Goal: Navigation & Orientation: Find specific page/section

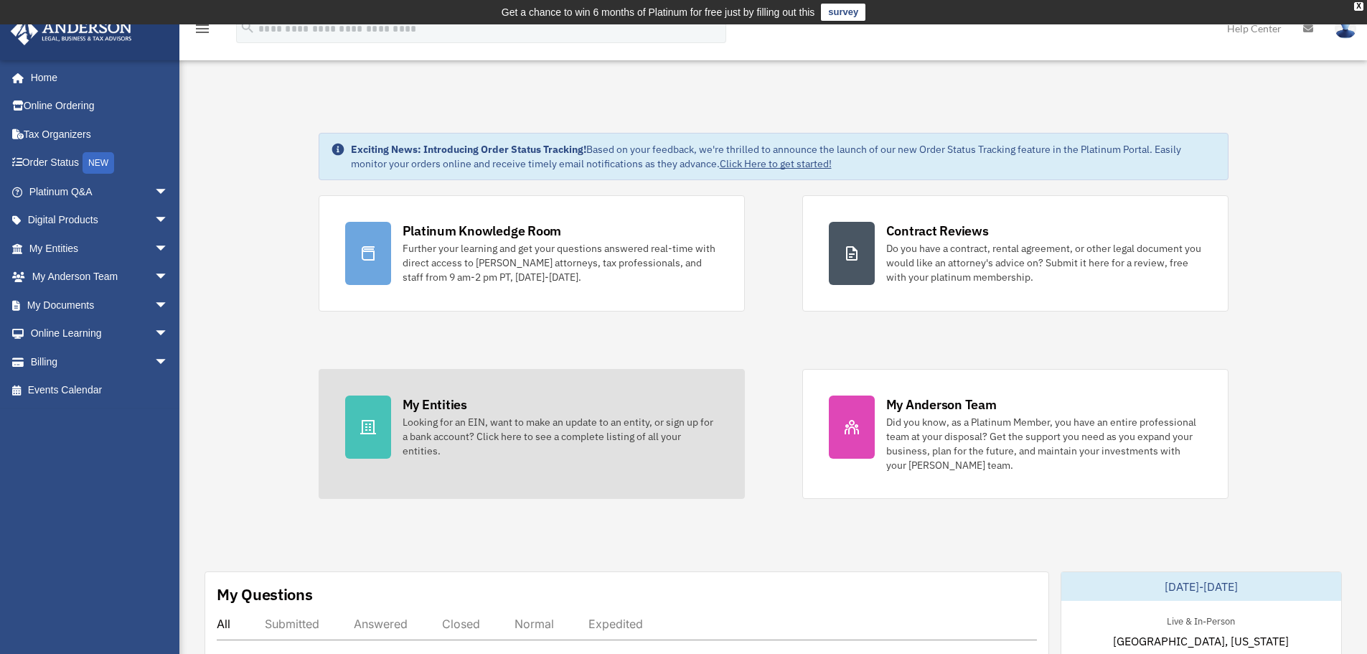
click at [463, 405] on div "My Entities" at bounding box center [435, 404] width 65 height 18
click at [441, 401] on div "My Entities" at bounding box center [435, 404] width 65 height 18
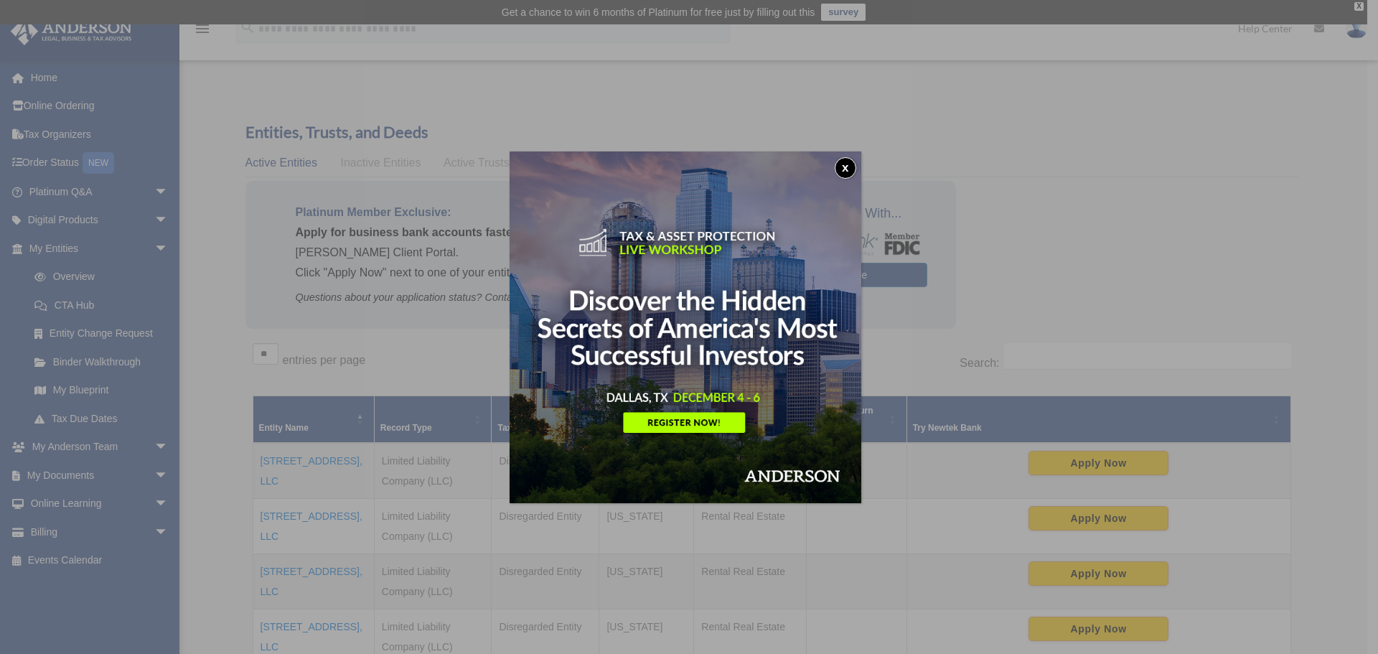
click at [856, 165] on button "x" at bounding box center [846, 168] width 22 height 22
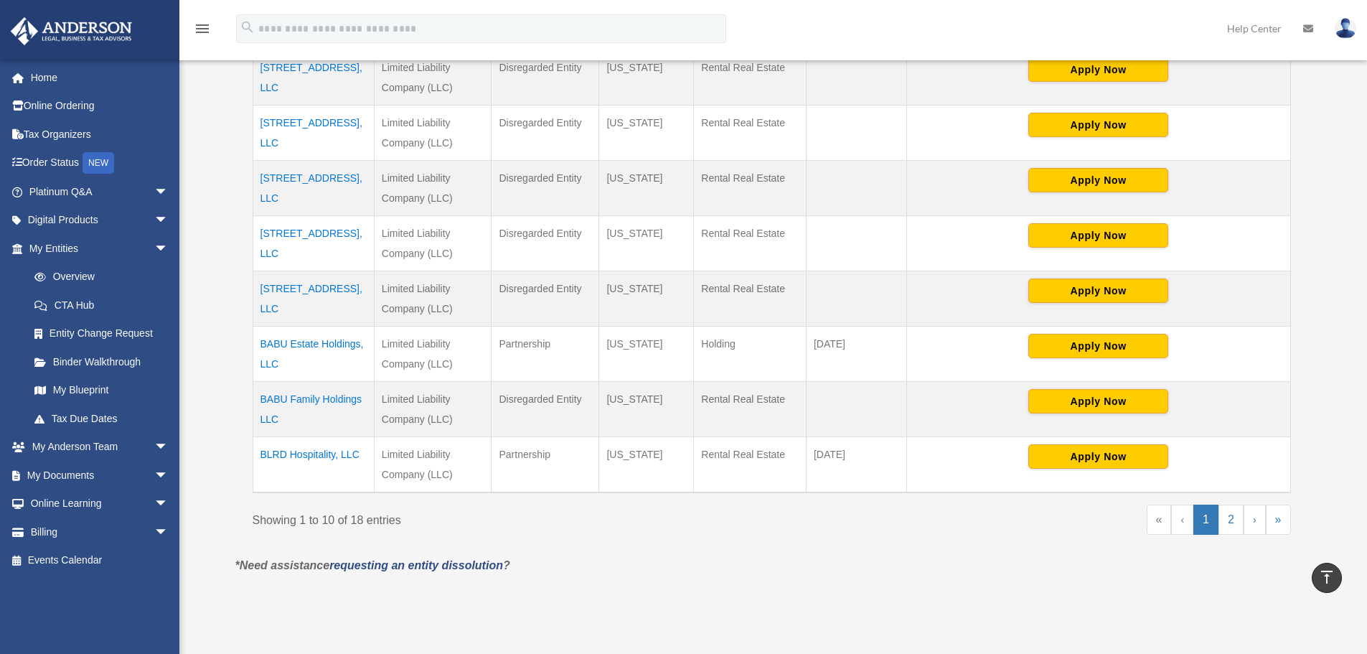
scroll to position [718, 0]
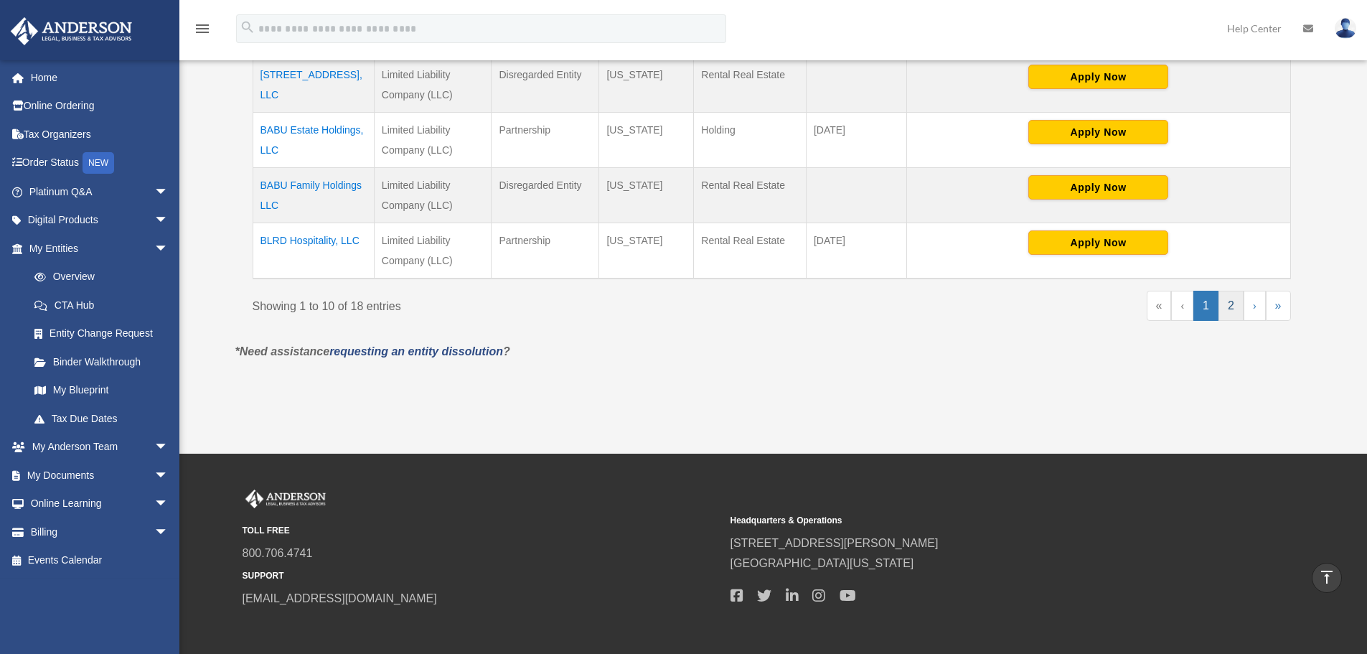
click at [1236, 298] on link "2" at bounding box center [1230, 306] width 25 height 30
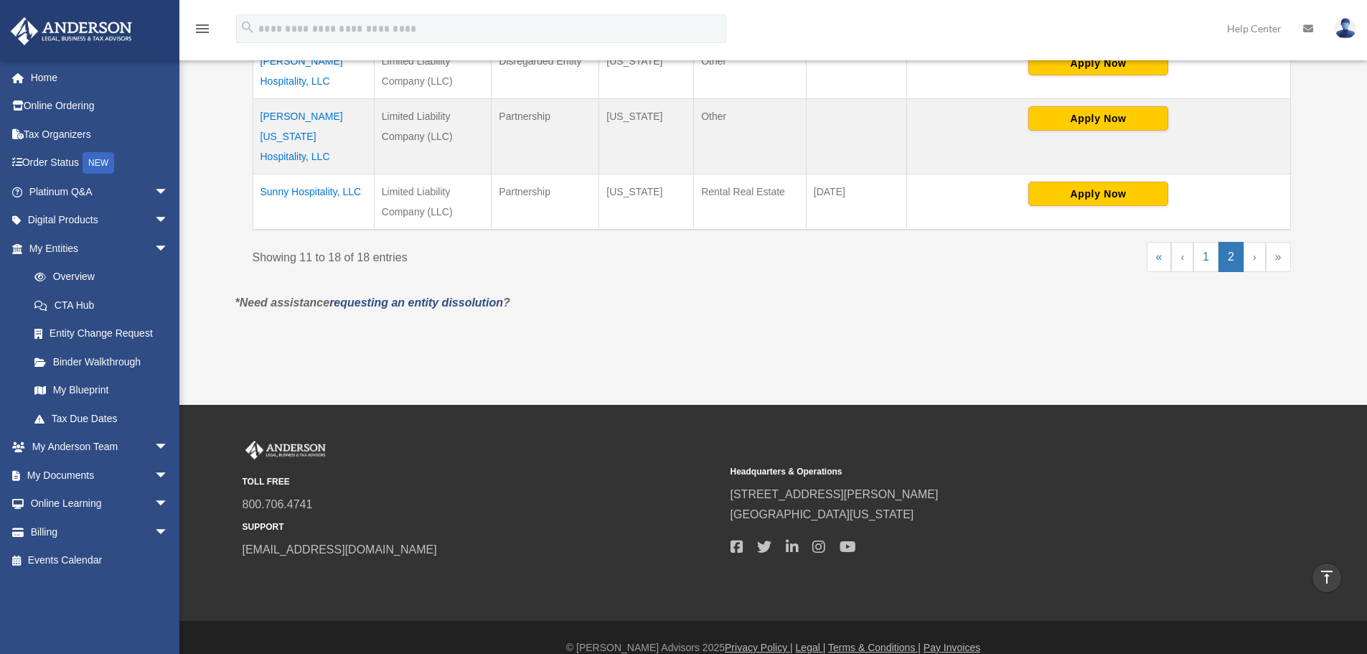
scroll to position [461, 0]
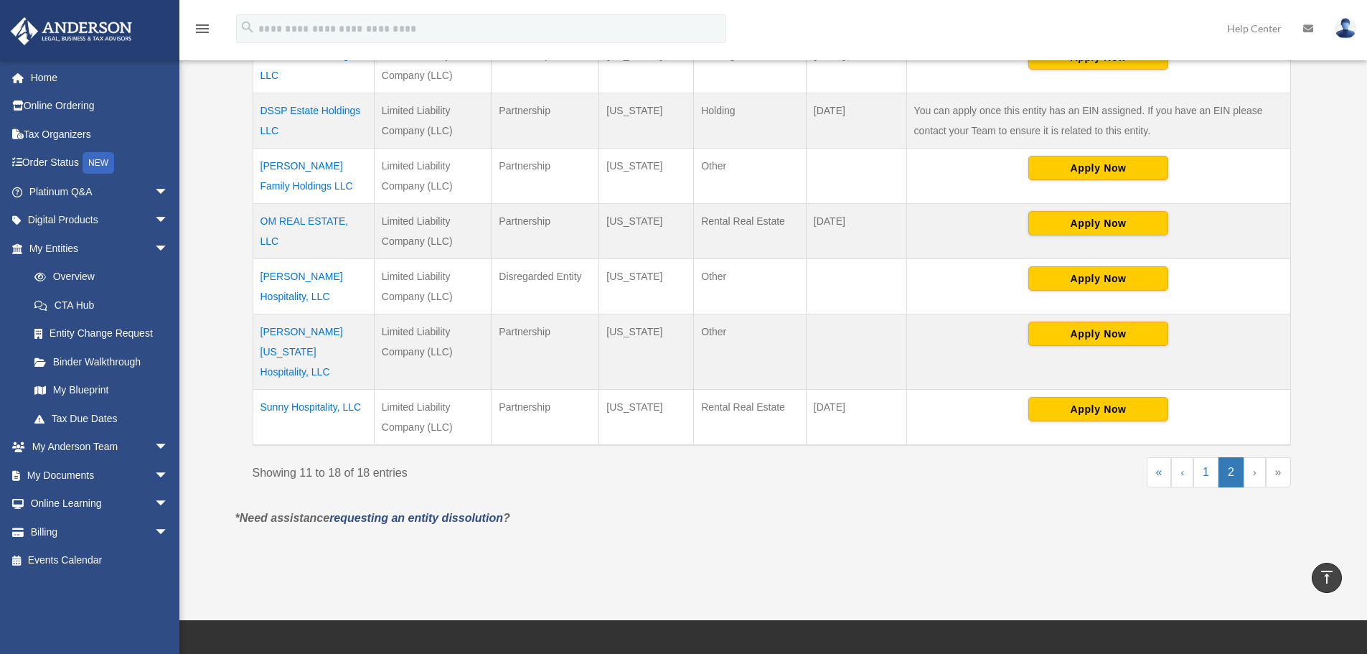
click at [303, 275] on td "Sai Krupa Hospitality, LLC" at bounding box center [313, 286] width 121 height 55
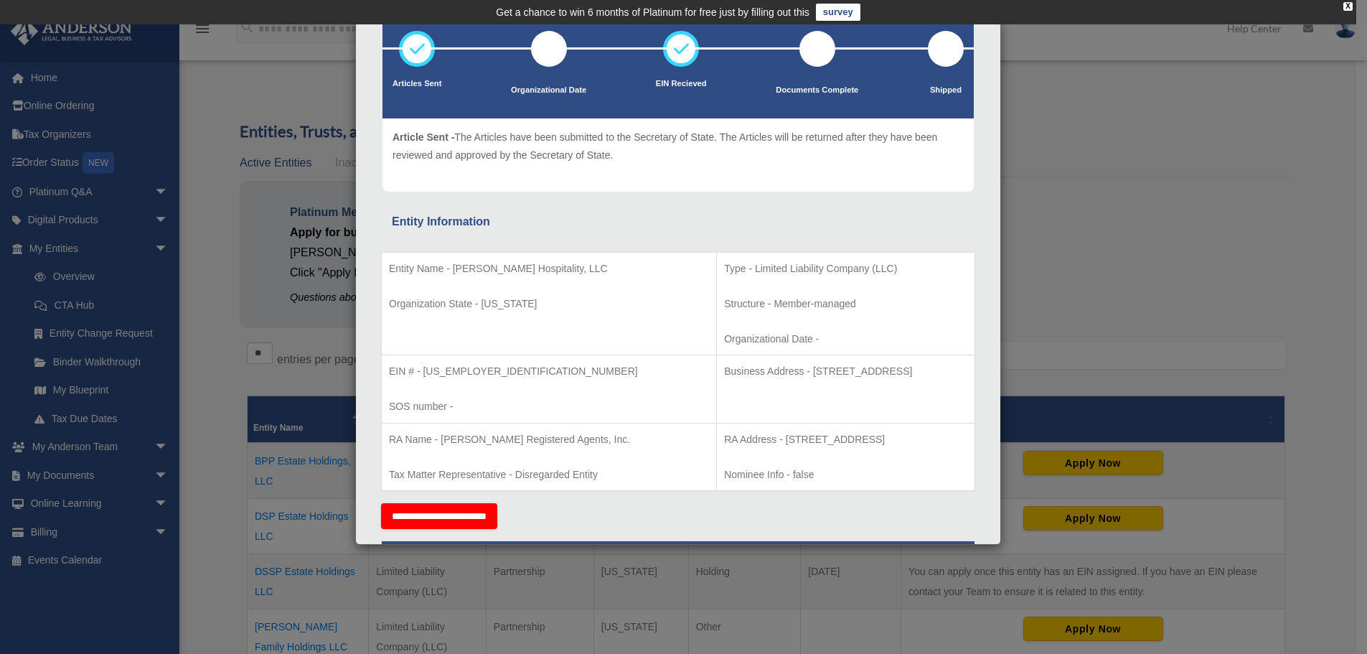
scroll to position [0, 0]
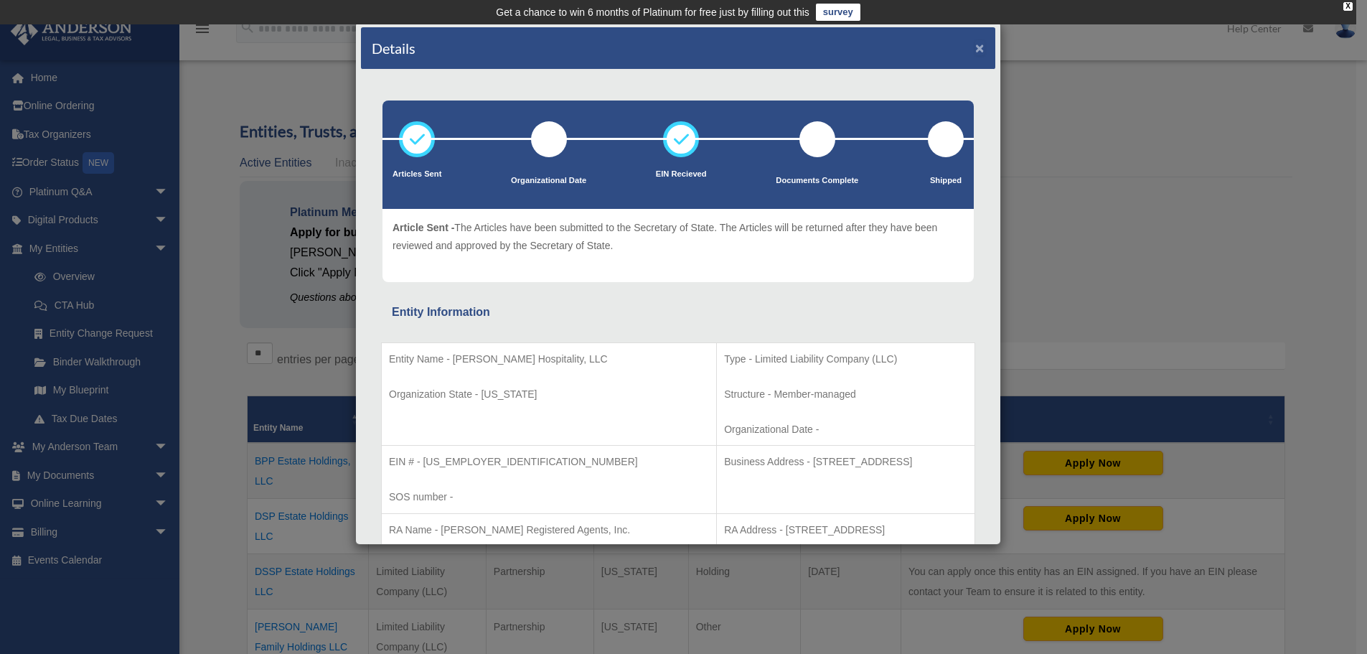
click at [975, 49] on button "×" at bounding box center [979, 47] width 9 height 15
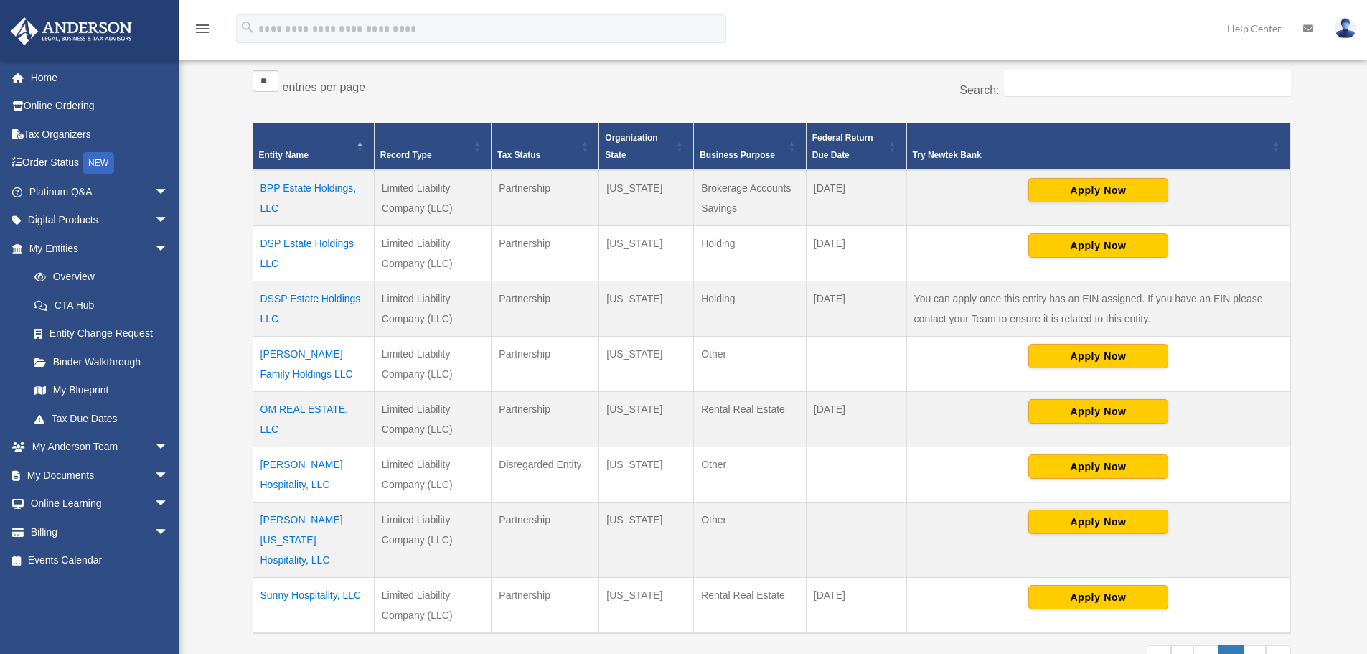
scroll to position [287, 0]
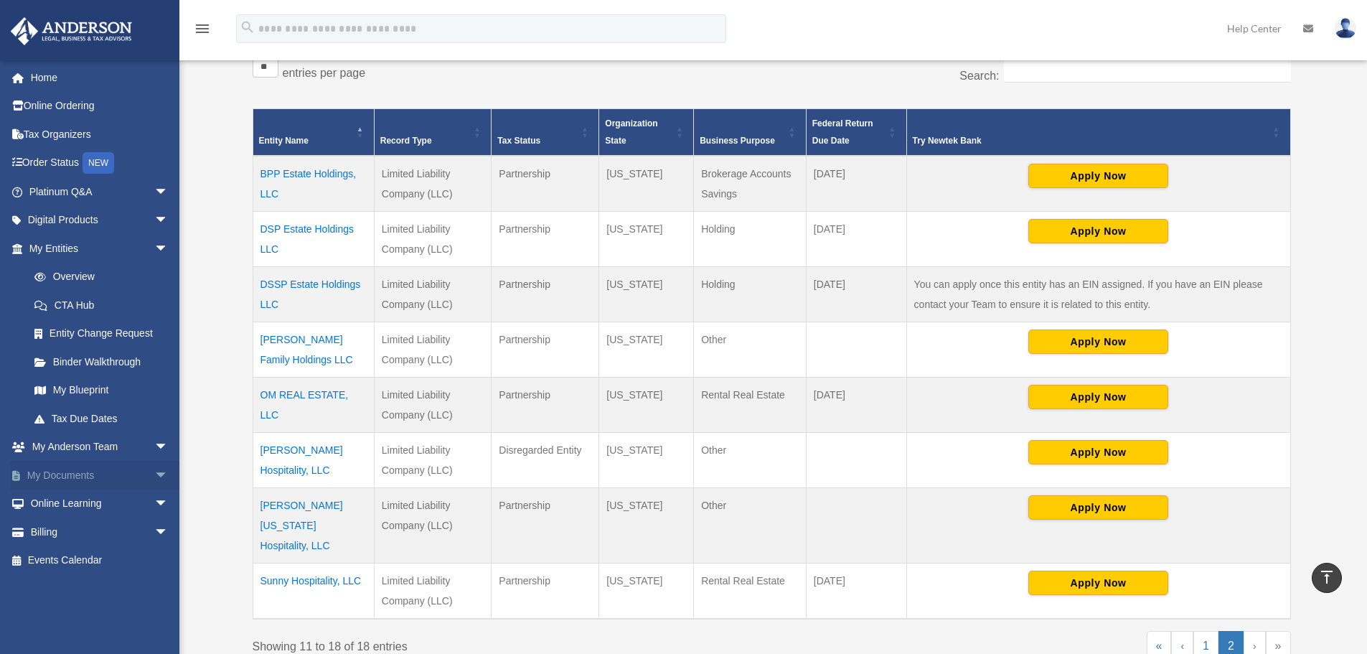
click at [50, 470] on link "My Documents arrow_drop_down" at bounding box center [100, 475] width 180 height 29
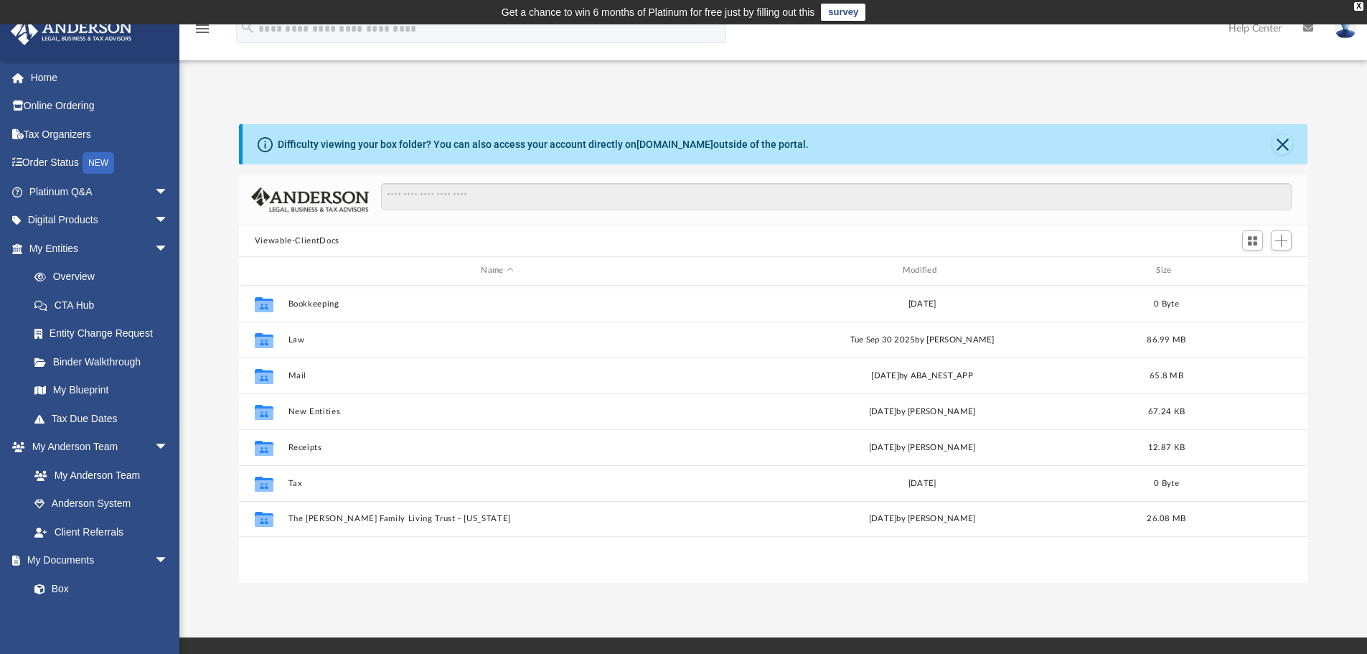
scroll to position [316, 1058]
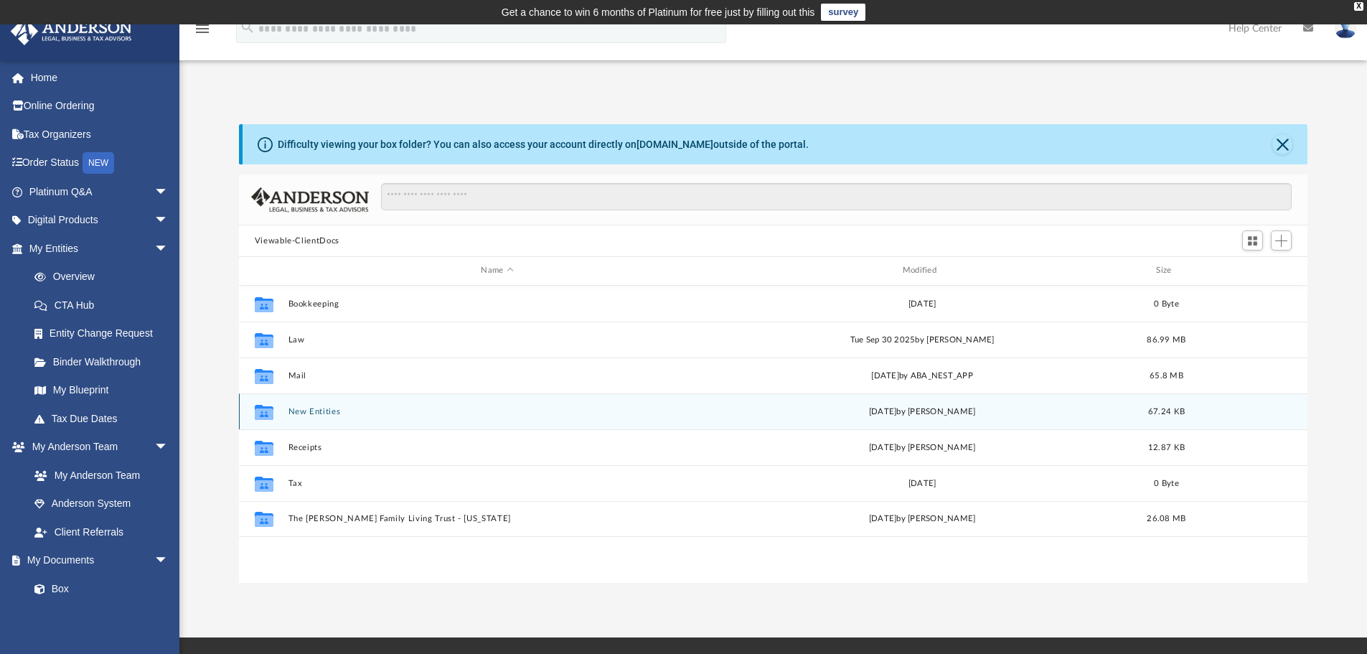
click at [314, 413] on button "New Entities" at bounding box center [497, 411] width 418 height 9
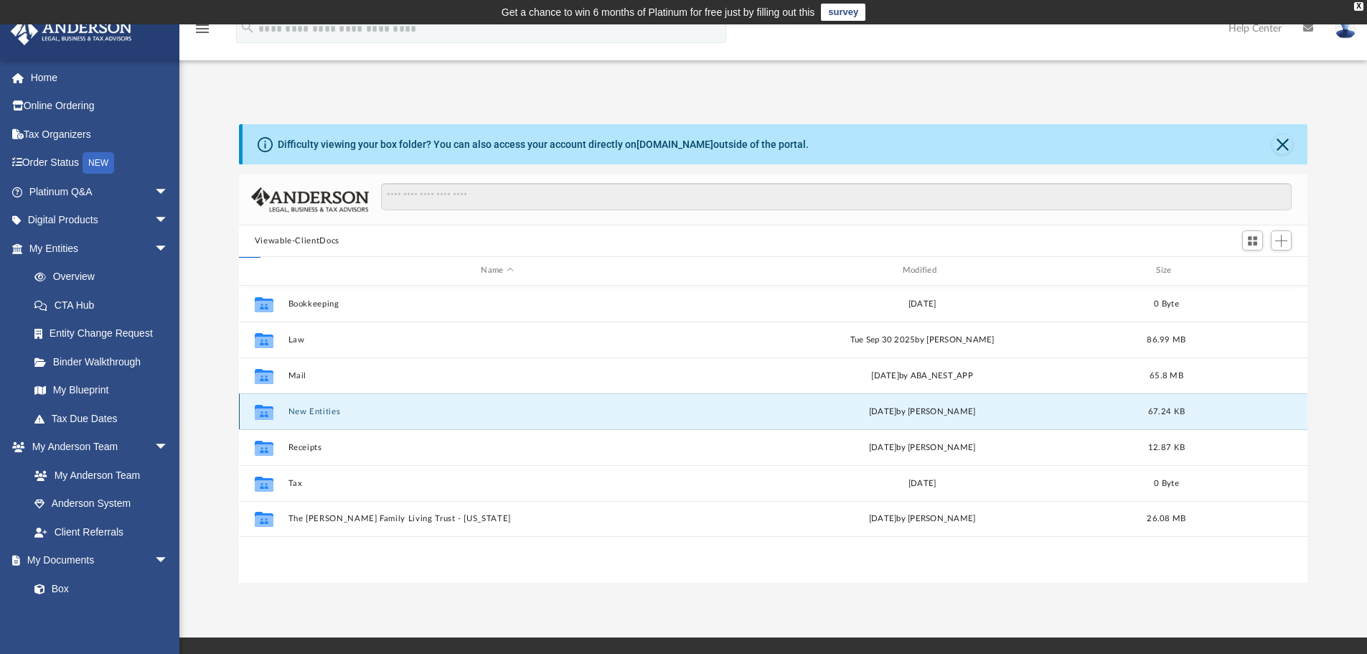
click at [314, 413] on button "New Entities" at bounding box center [497, 411] width 418 height 9
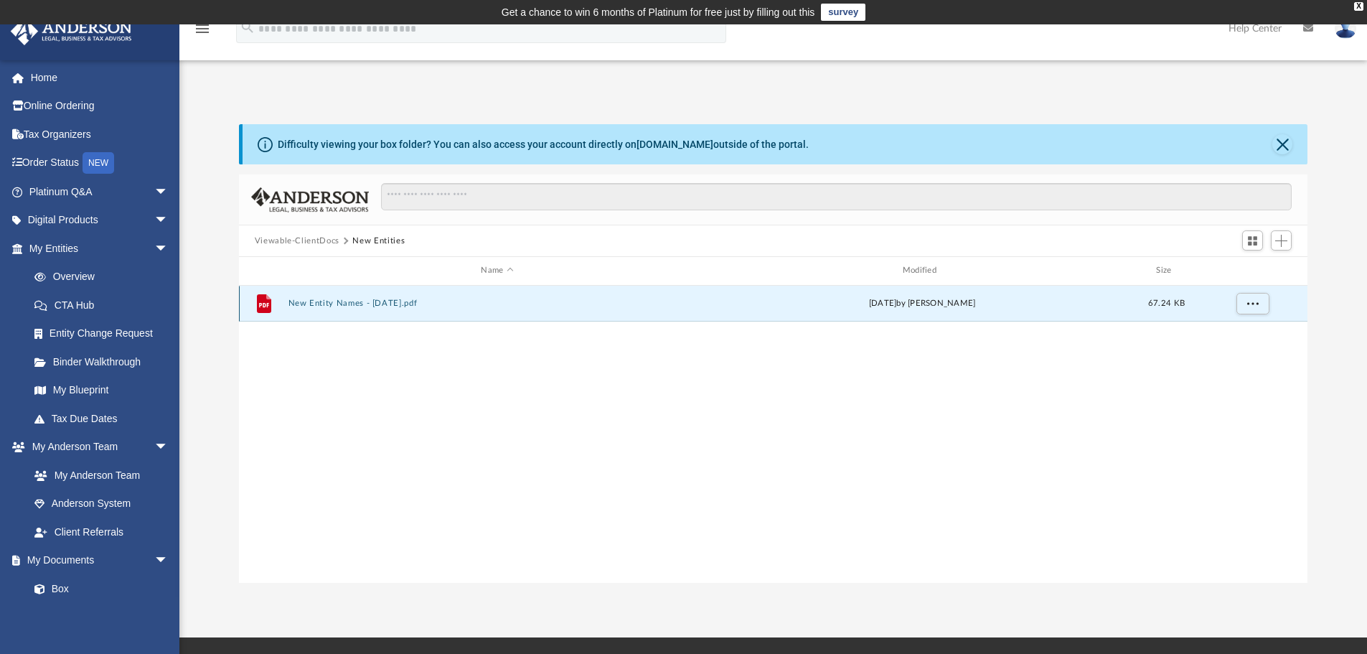
click at [317, 306] on button "New Entity Names - 6-21-2023.pdf" at bounding box center [497, 302] width 418 height 9
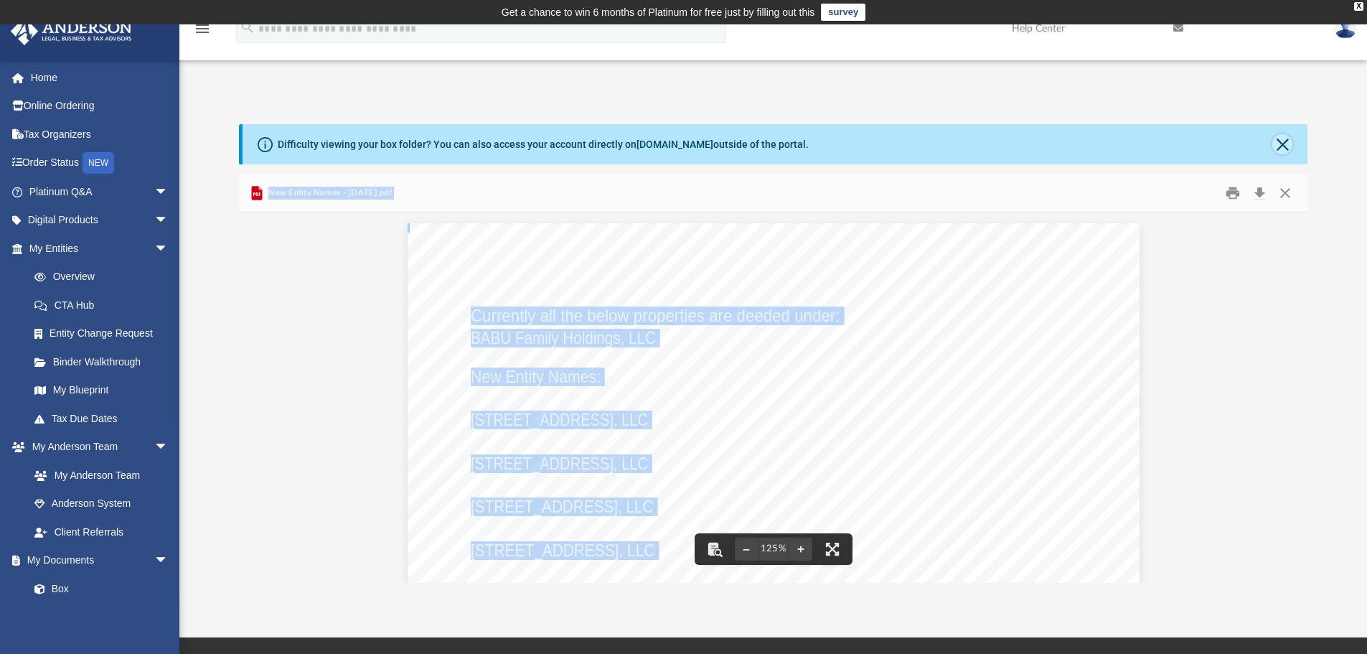
click at [1281, 139] on button "Close" at bounding box center [1282, 144] width 20 height 20
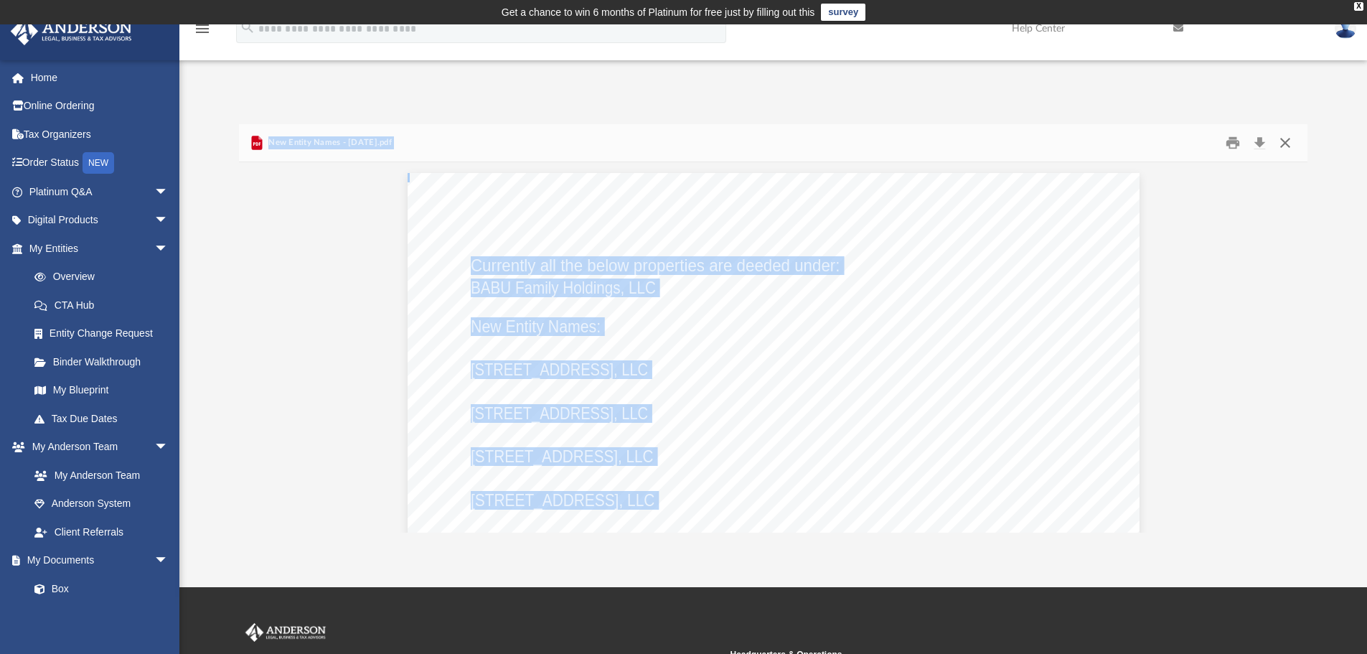
click at [1281, 139] on button "Close" at bounding box center [1285, 143] width 26 height 22
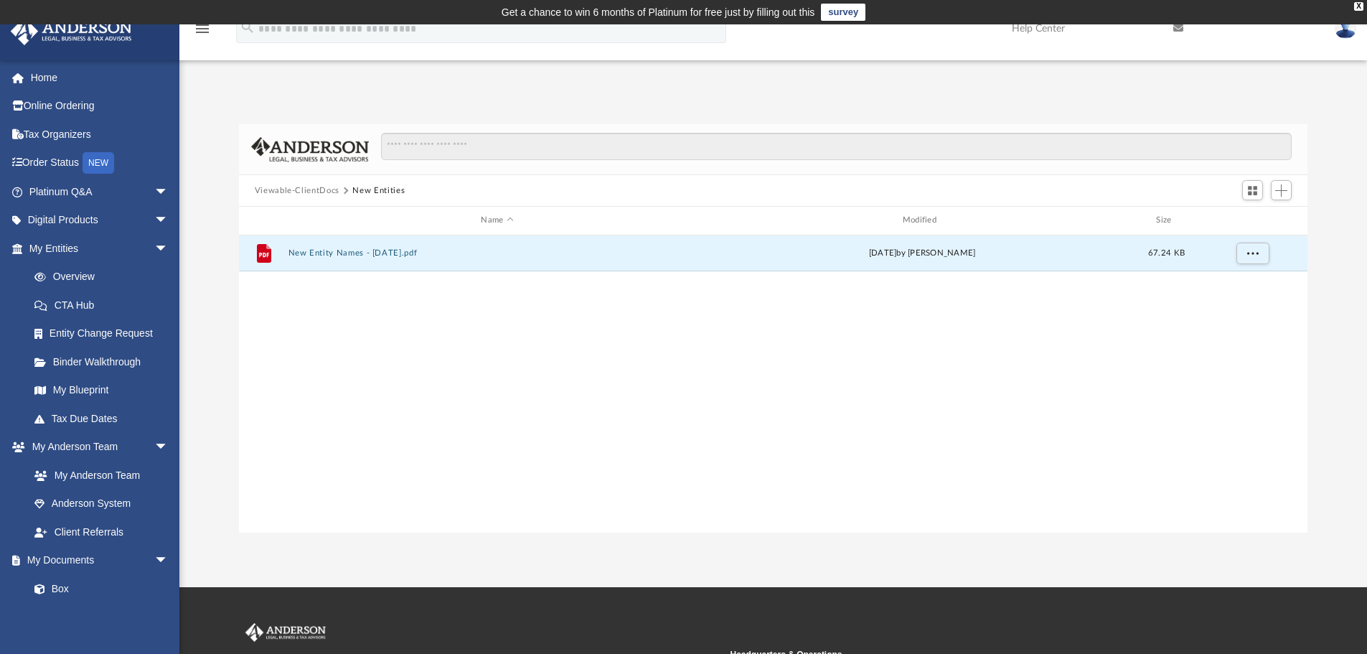
click at [320, 184] on button "Viewable-ClientDocs" at bounding box center [297, 190] width 85 height 13
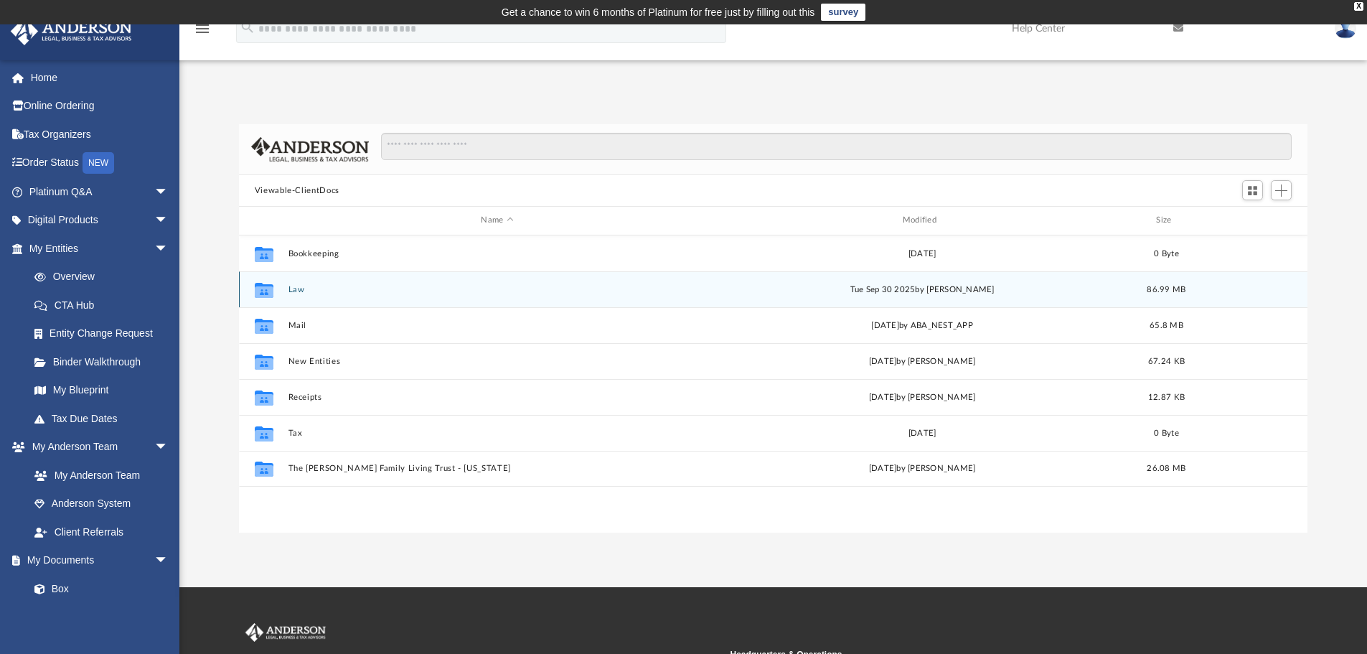
click at [336, 295] on div "Collaborated Folder Law Tue Sep 30 2025 by Manny Montealto 86.99 MB" at bounding box center [773, 289] width 1069 height 36
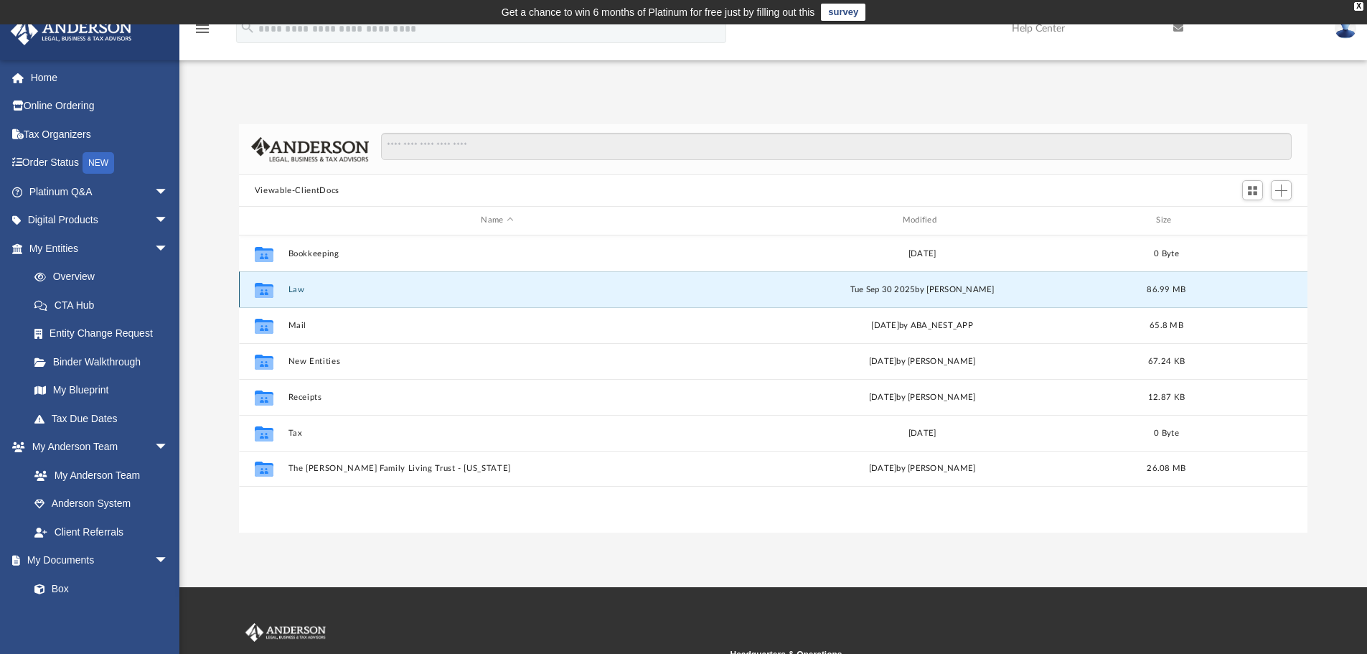
click at [244, 294] on div "Collaborated Folder Law Tue Sep 30 2025 by Manny Montealto 86.99 MB" at bounding box center [773, 289] width 1069 height 36
click at [255, 291] on icon "grid" at bounding box center [264, 291] width 19 height 11
click at [271, 285] on icon "grid" at bounding box center [264, 289] width 19 height 15
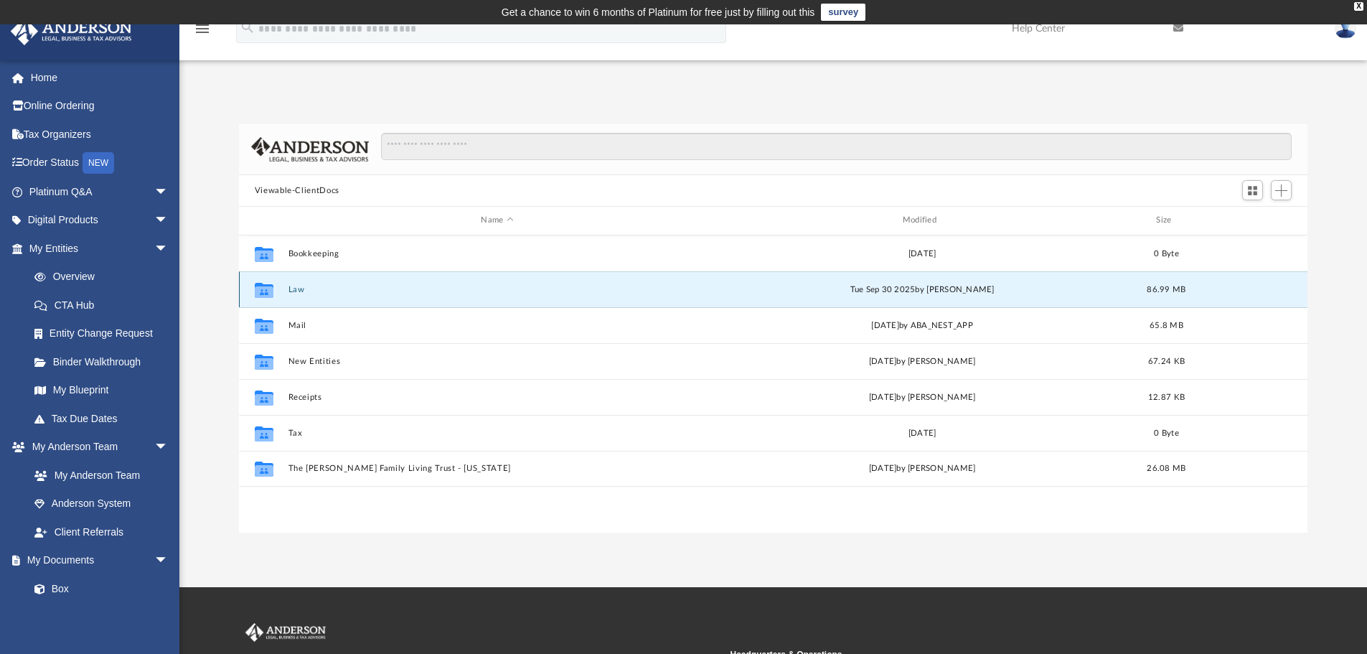
click at [268, 290] on icon "grid" at bounding box center [264, 291] width 19 height 11
click at [292, 290] on button "Law" at bounding box center [497, 289] width 418 height 9
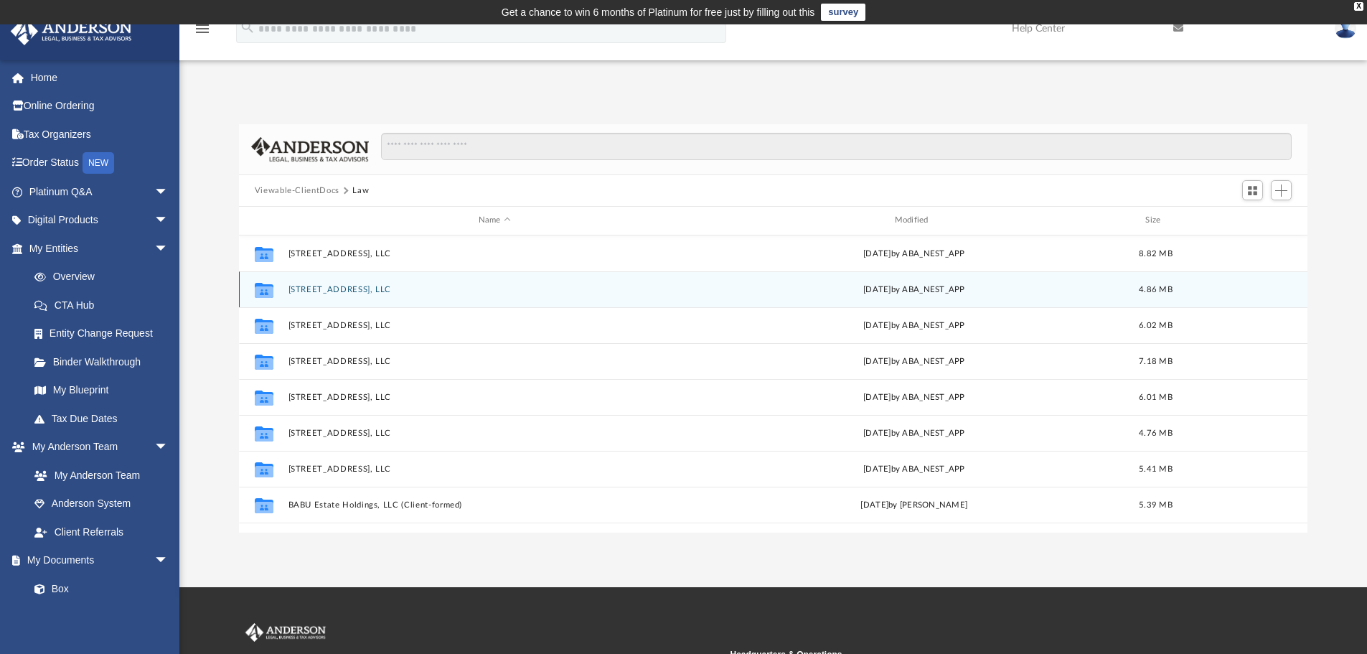
click at [1256, 290] on div "Collaborated Folder 9520 Royal Ln 119, LLC Sat Apr 26 2025 by ABA_NEST_APP 4.86…" at bounding box center [773, 289] width 1069 height 36
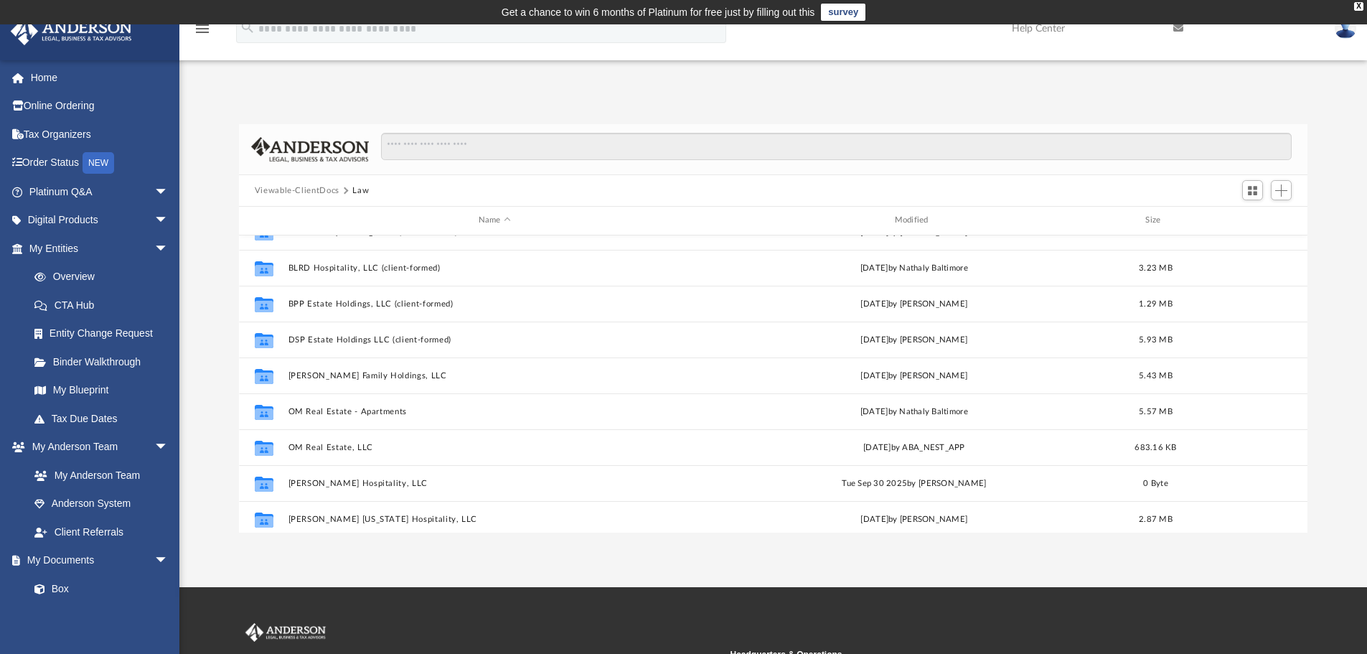
scroll to position [359, 0]
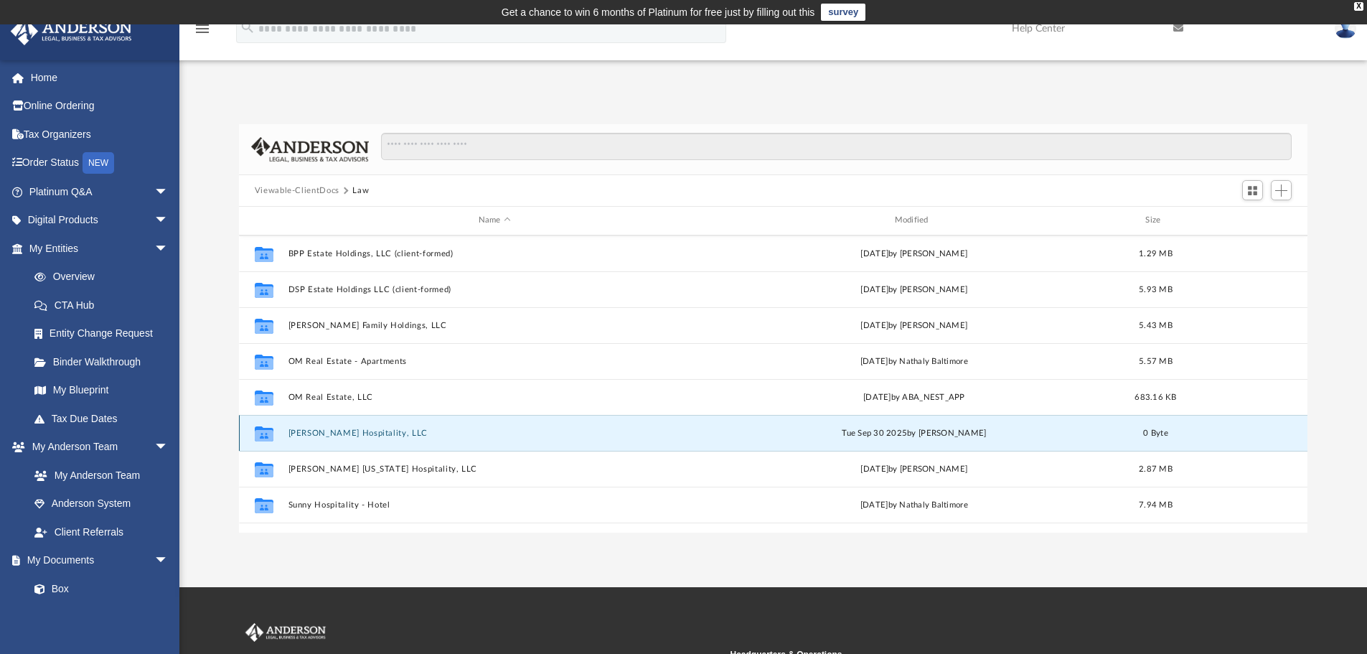
click at [372, 435] on button "Sai Krupa Hospitality, LLC" at bounding box center [494, 432] width 413 height 9
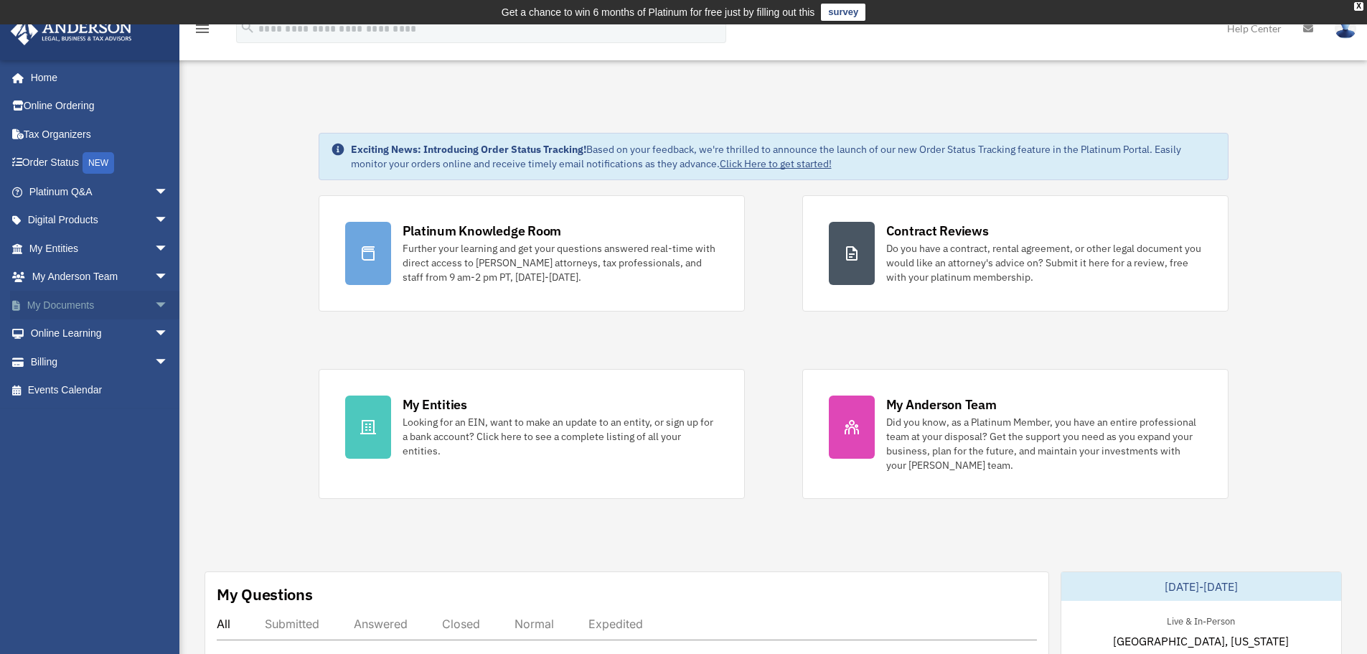
click at [55, 298] on link "My Documents arrow_drop_down" at bounding box center [100, 305] width 180 height 29
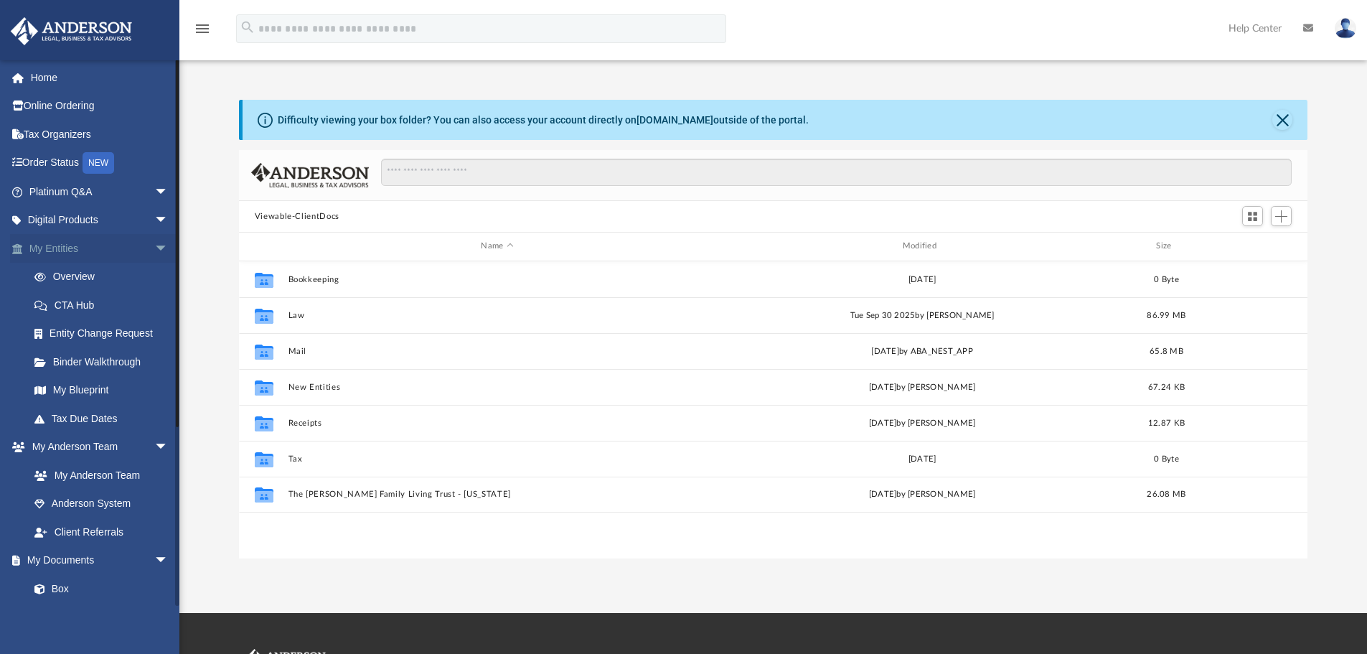
scroll to position [316, 1058]
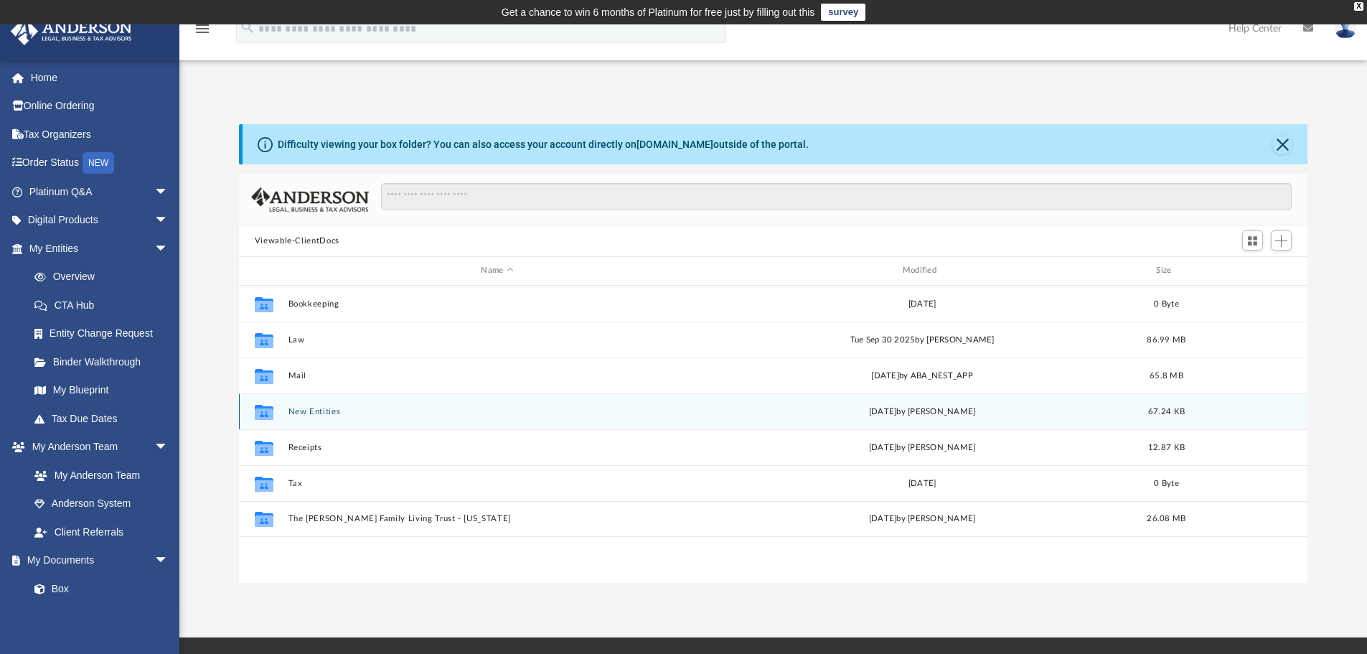
click at [292, 413] on button "New Entities" at bounding box center [497, 411] width 418 height 9
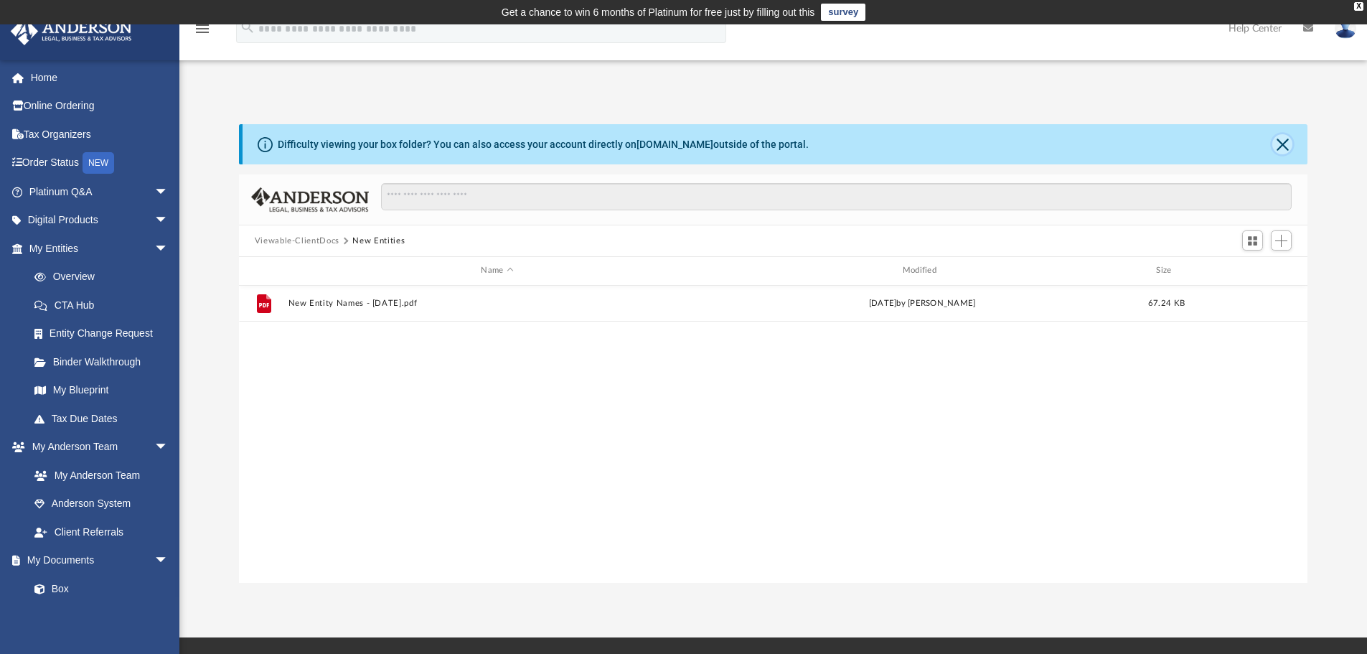
click at [1286, 140] on button "Close" at bounding box center [1282, 144] width 20 height 20
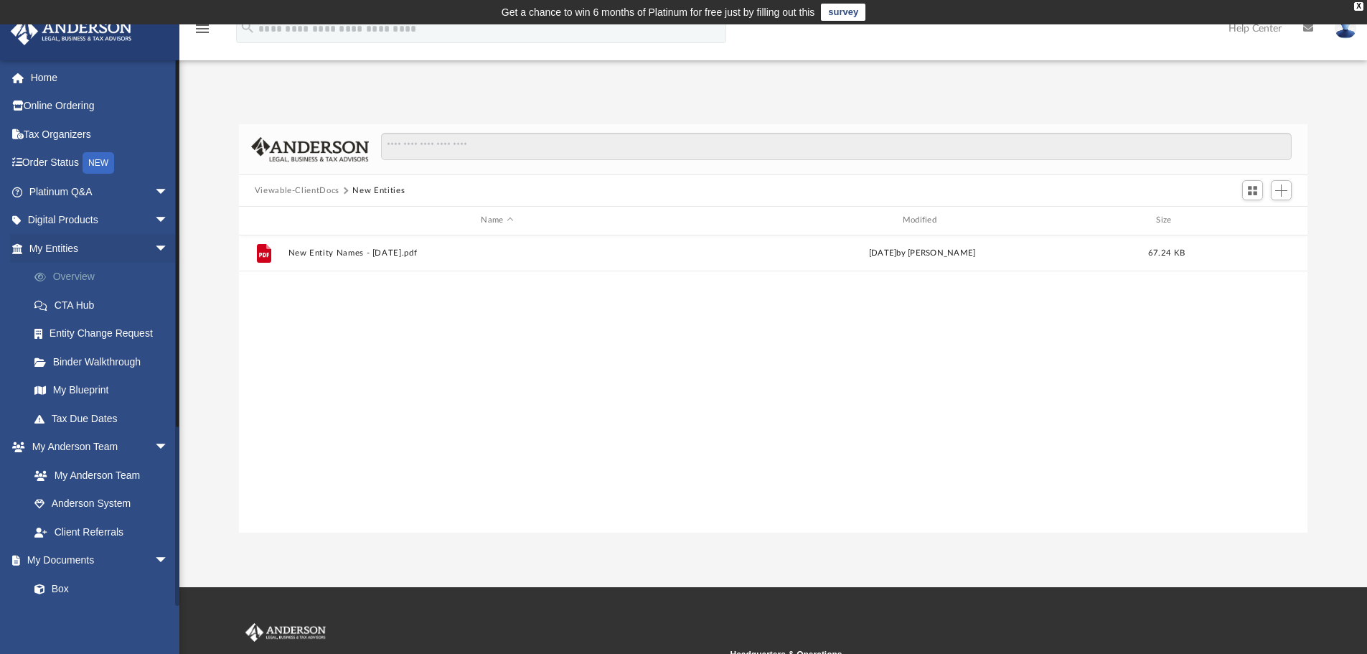
click at [76, 262] on li "My Entities arrow_drop_down Overview CTA Hub Entity Change Request Binder Walkt…" at bounding box center [95, 333] width 190 height 199
click at [70, 273] on link "Overview" at bounding box center [105, 277] width 170 height 29
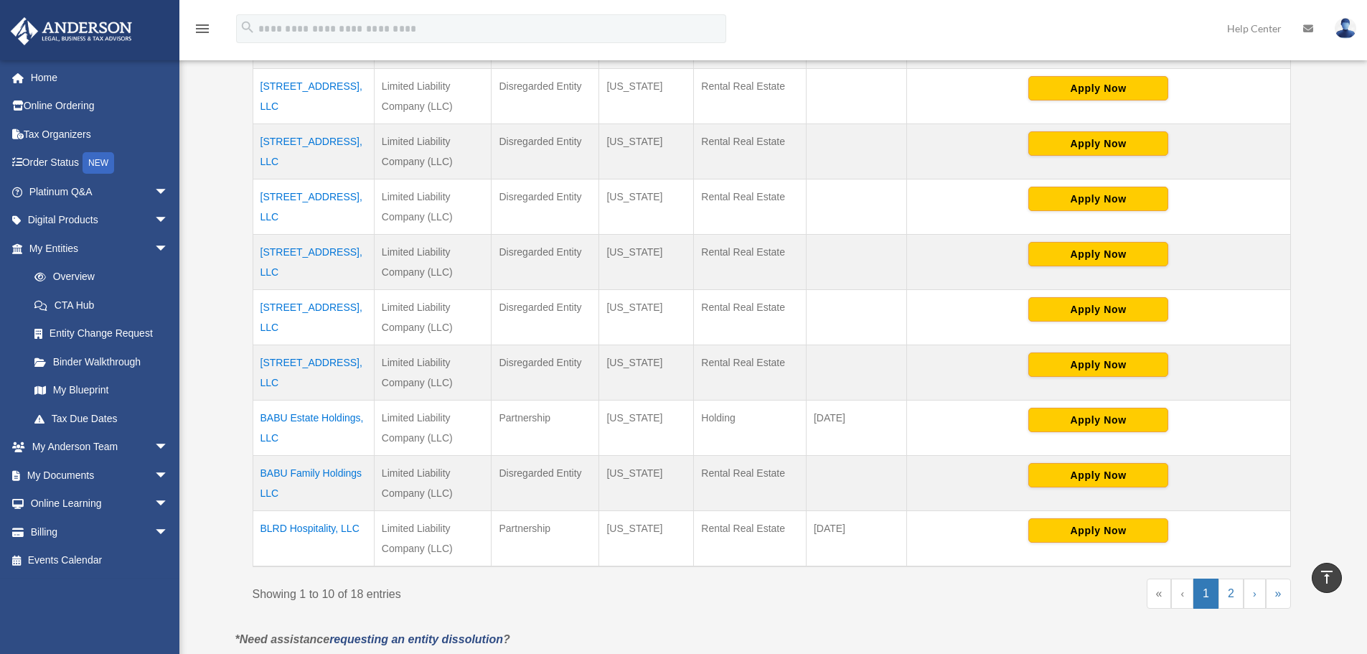
scroll to position [646, 0]
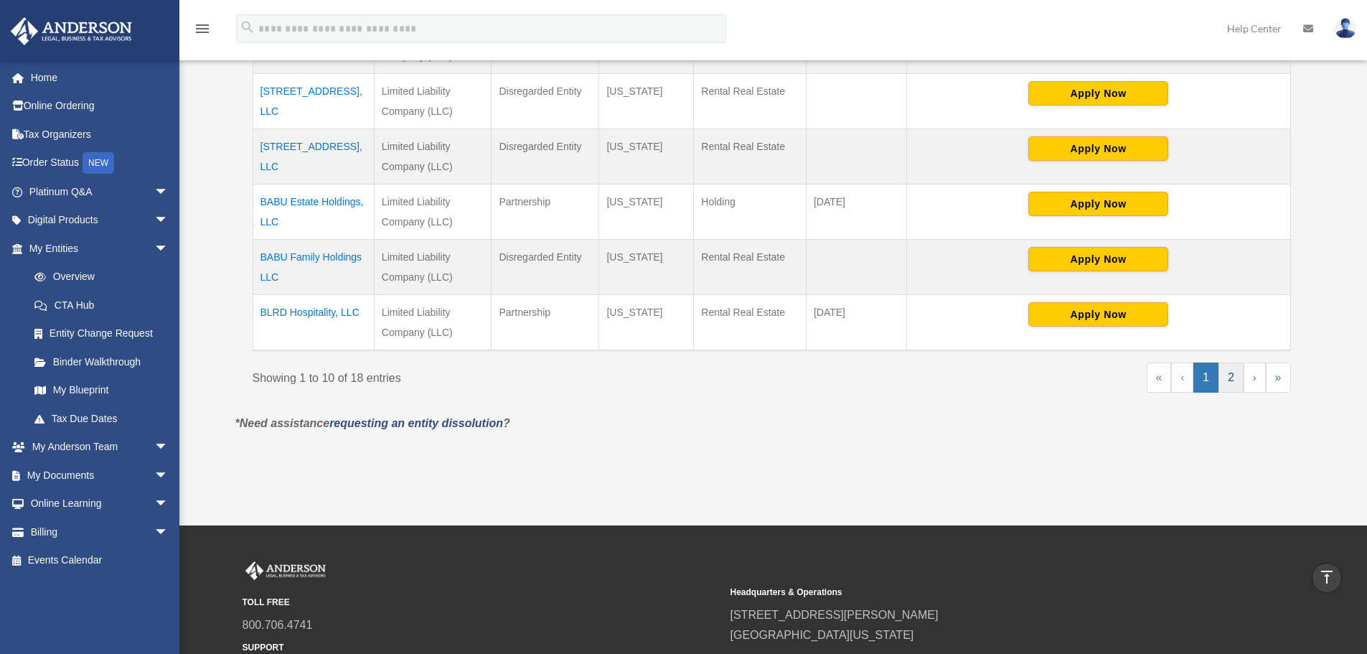
click at [1230, 375] on link "2" at bounding box center [1230, 377] width 25 height 30
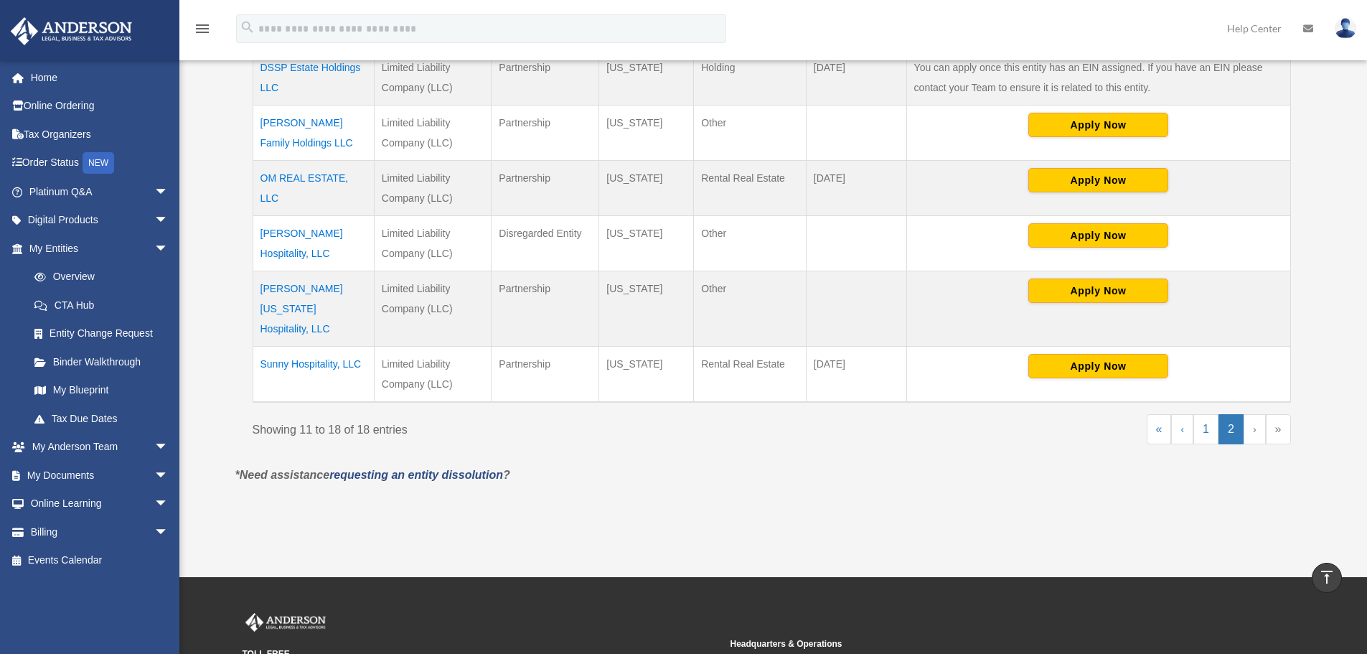
scroll to position [502, 0]
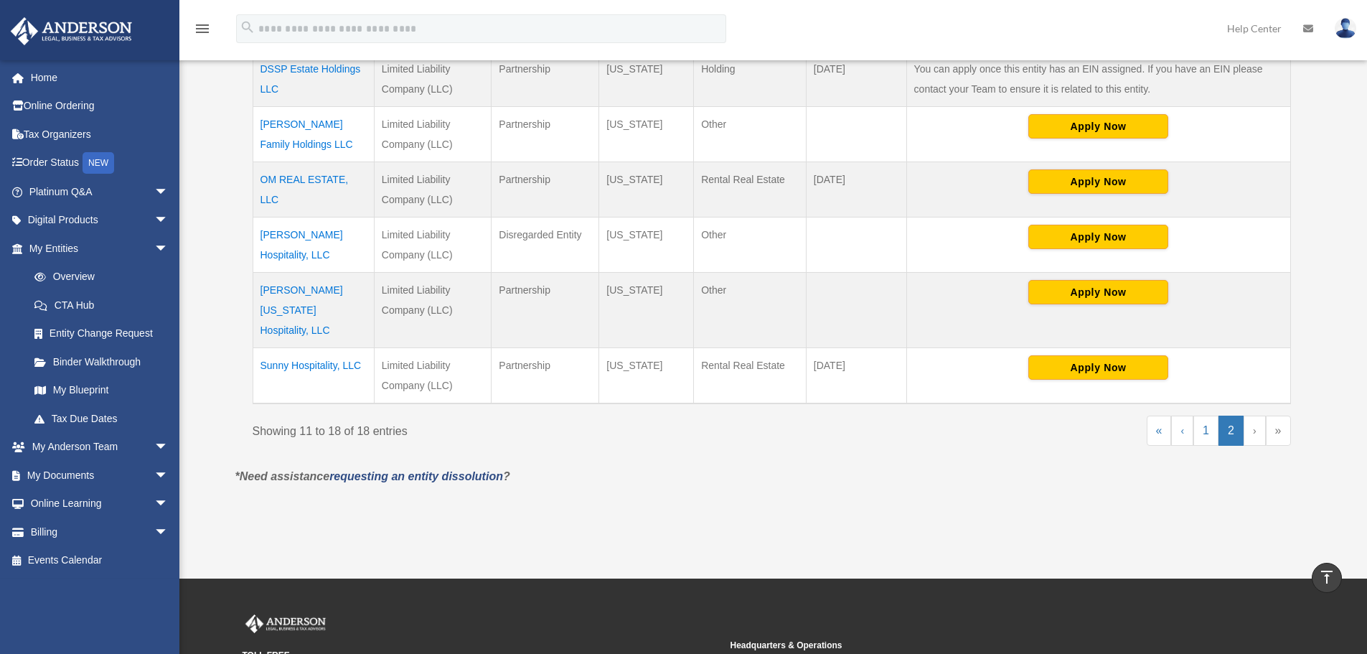
click at [291, 233] on td "Sai Krupa Hospitality, LLC" at bounding box center [313, 244] width 121 height 55
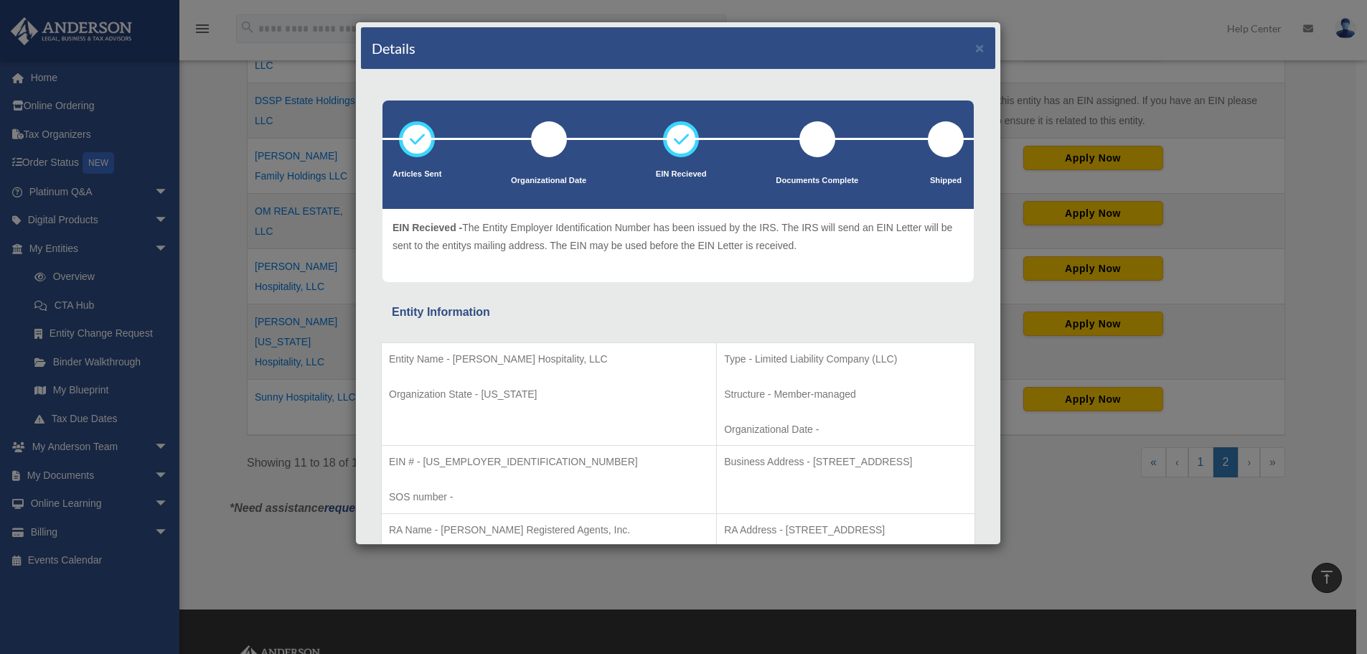
scroll to position [245, 0]
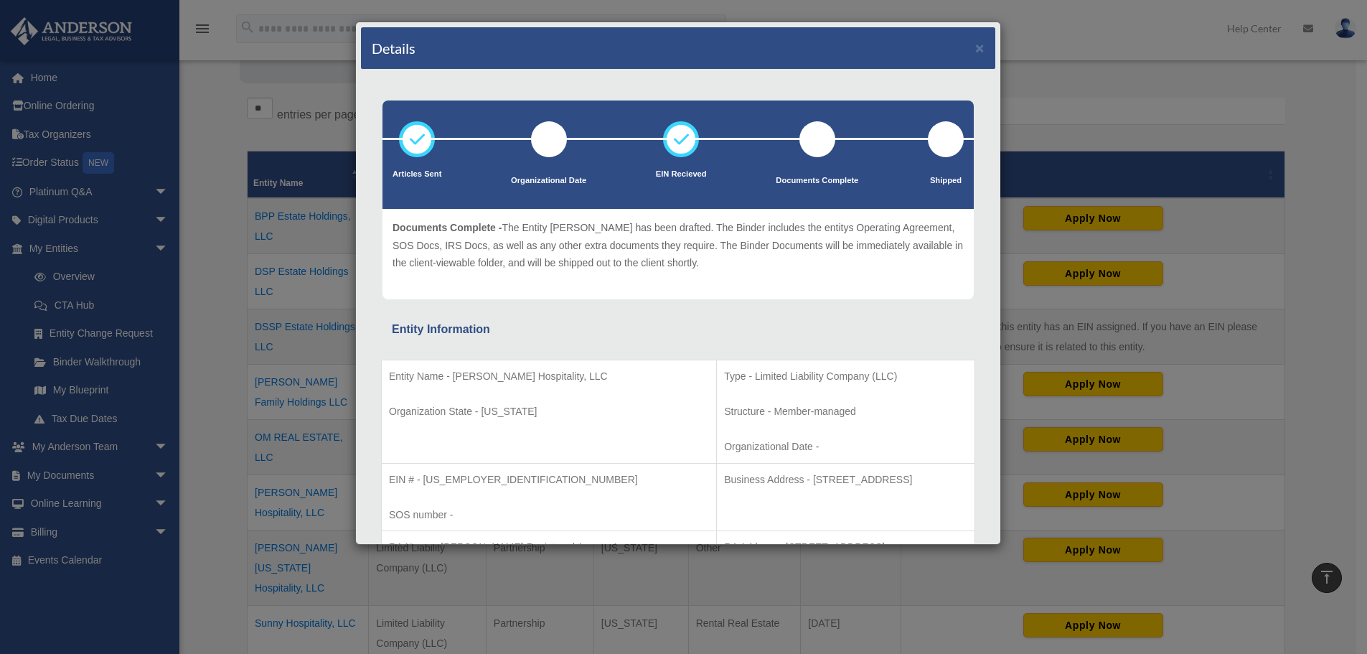
click at [1084, 30] on div "Details × Articles Sent Organizational Date" at bounding box center [683, 327] width 1367 height 654
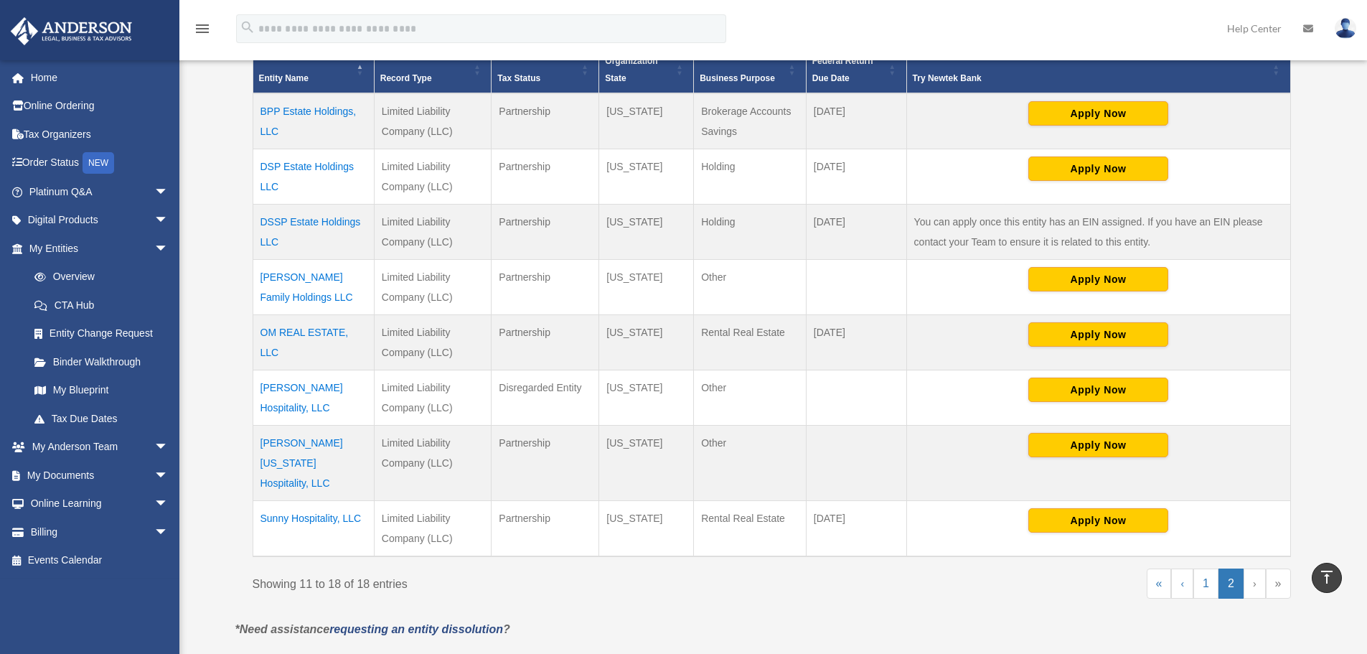
scroll to position [532, 0]
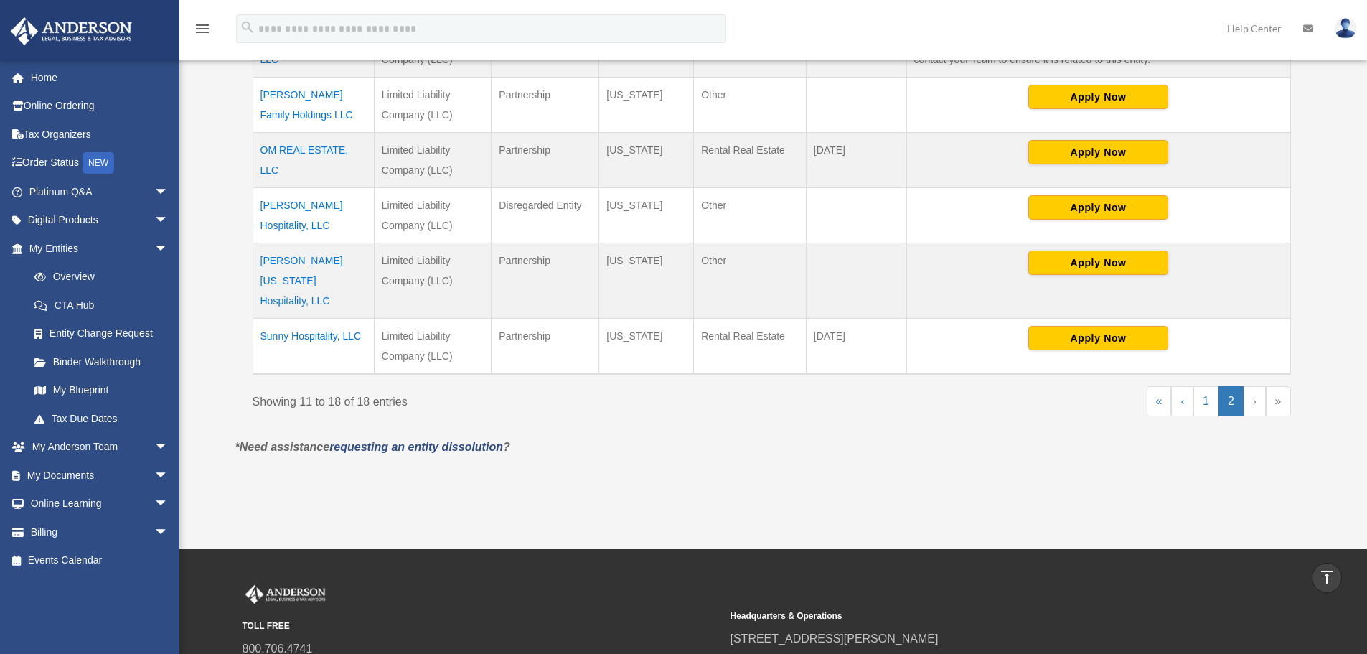
click at [441, 197] on td "Limited Liability Company (LLC)" at bounding box center [433, 215] width 118 height 55
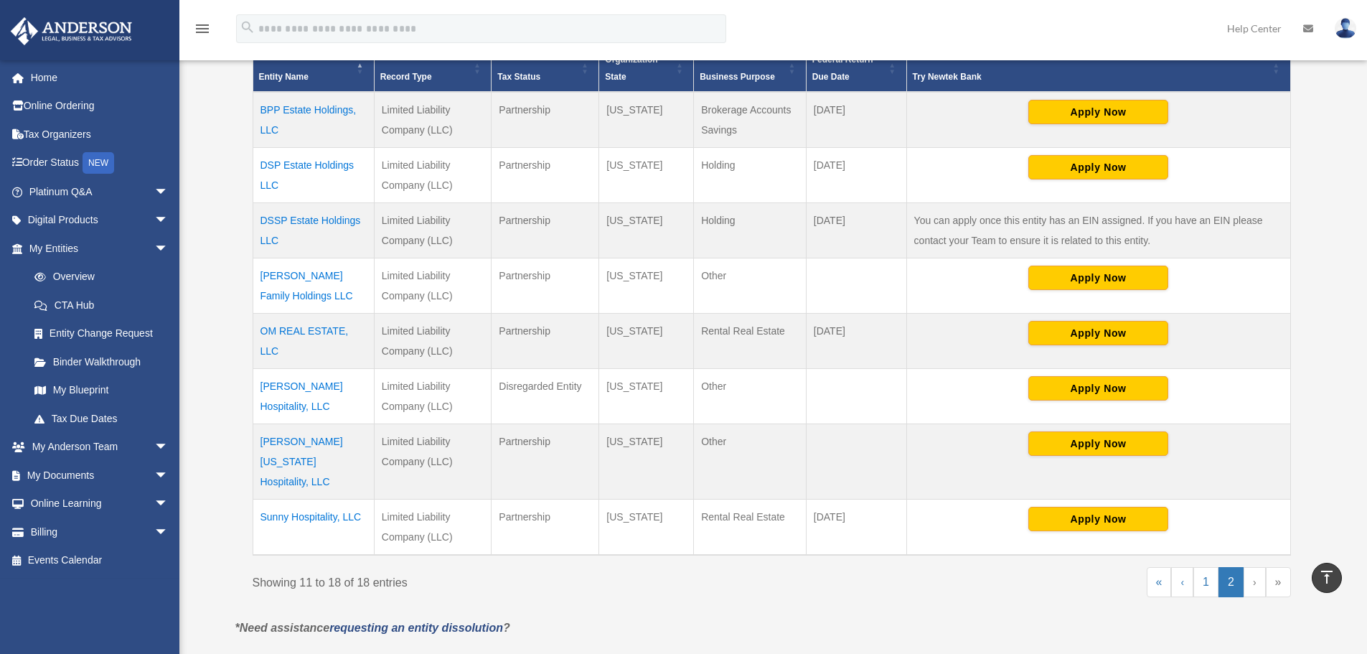
scroll to position [388, 0]
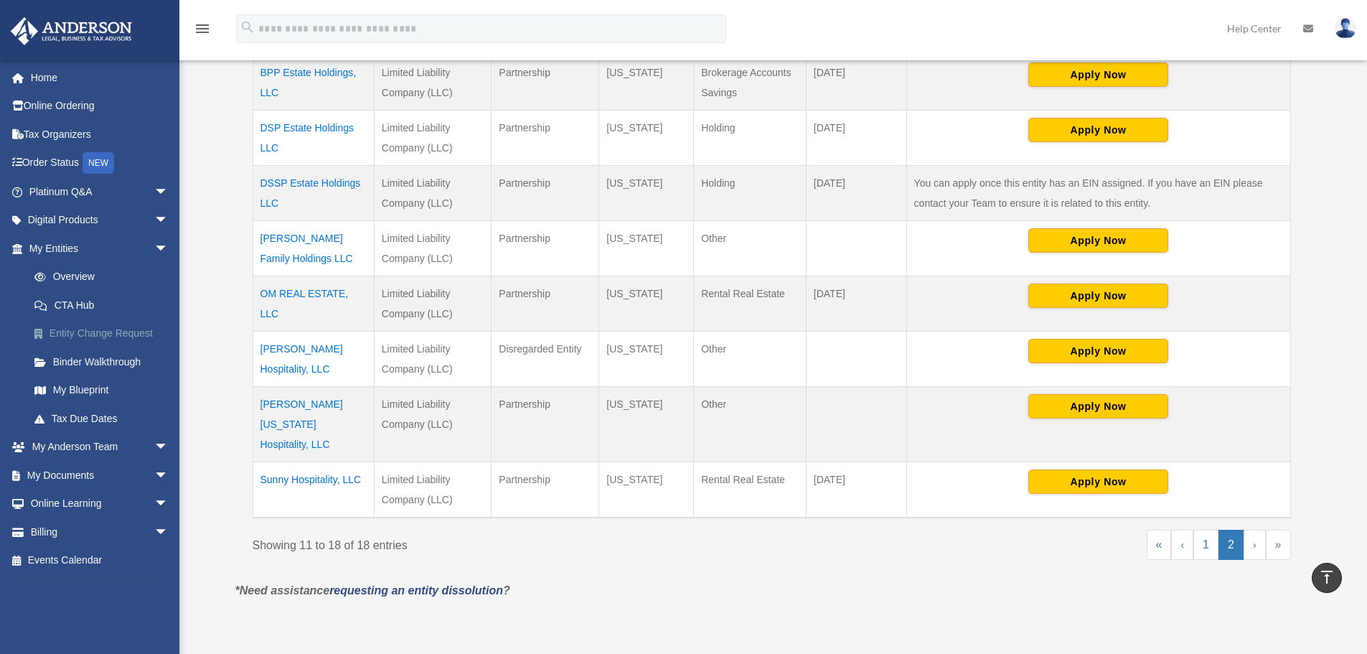
click at [99, 328] on link "Entity Change Request" at bounding box center [105, 333] width 170 height 29
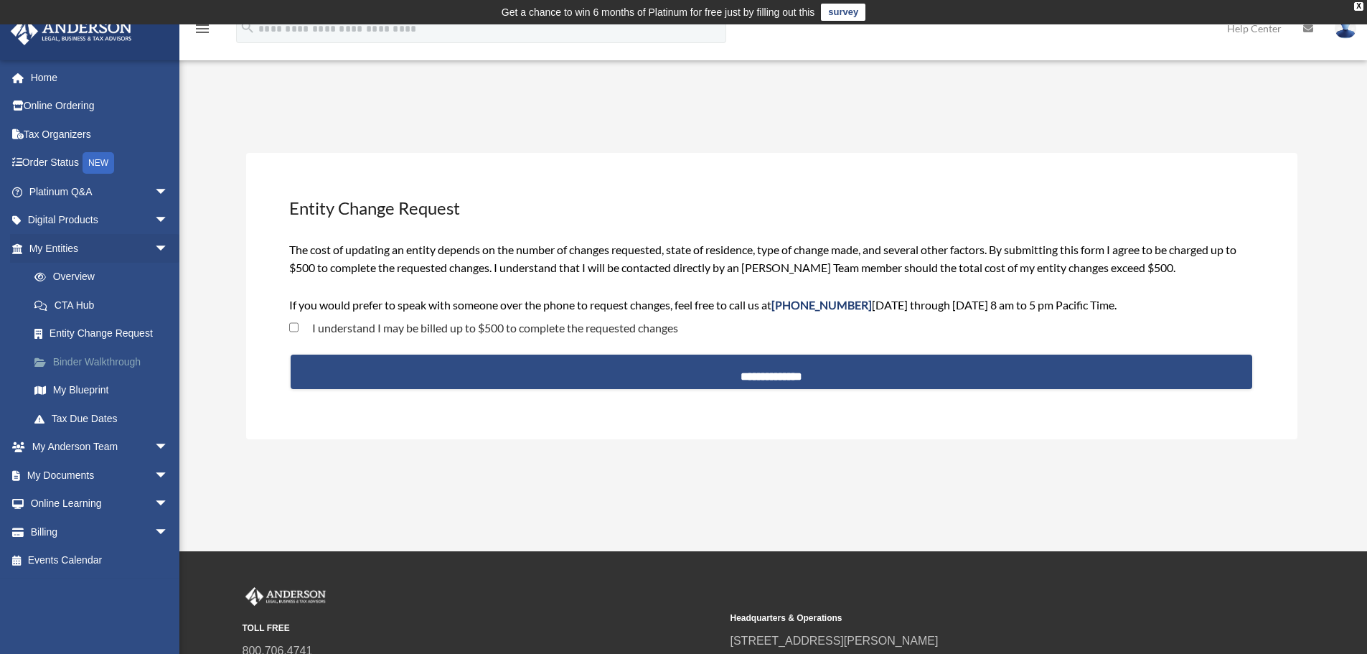
click at [100, 358] on link "Binder Walkthrough" at bounding box center [105, 361] width 170 height 29
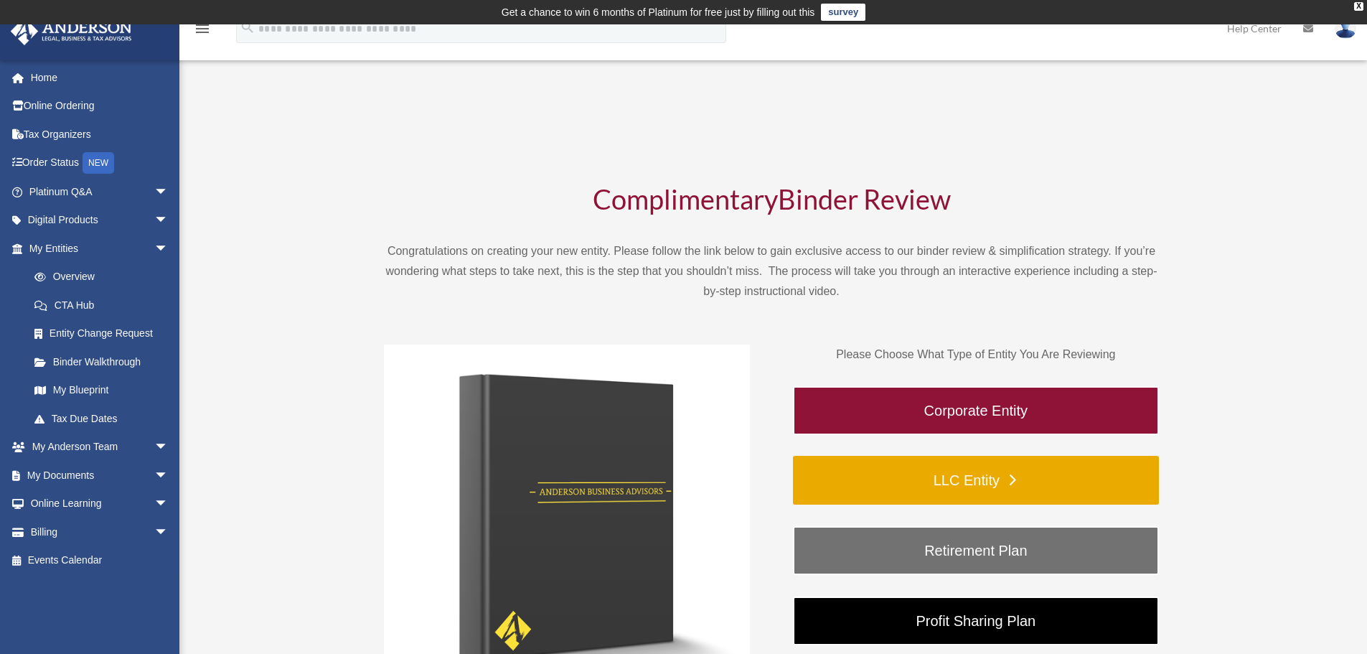
click at [1039, 467] on link "LLC Entity" at bounding box center [976, 480] width 366 height 49
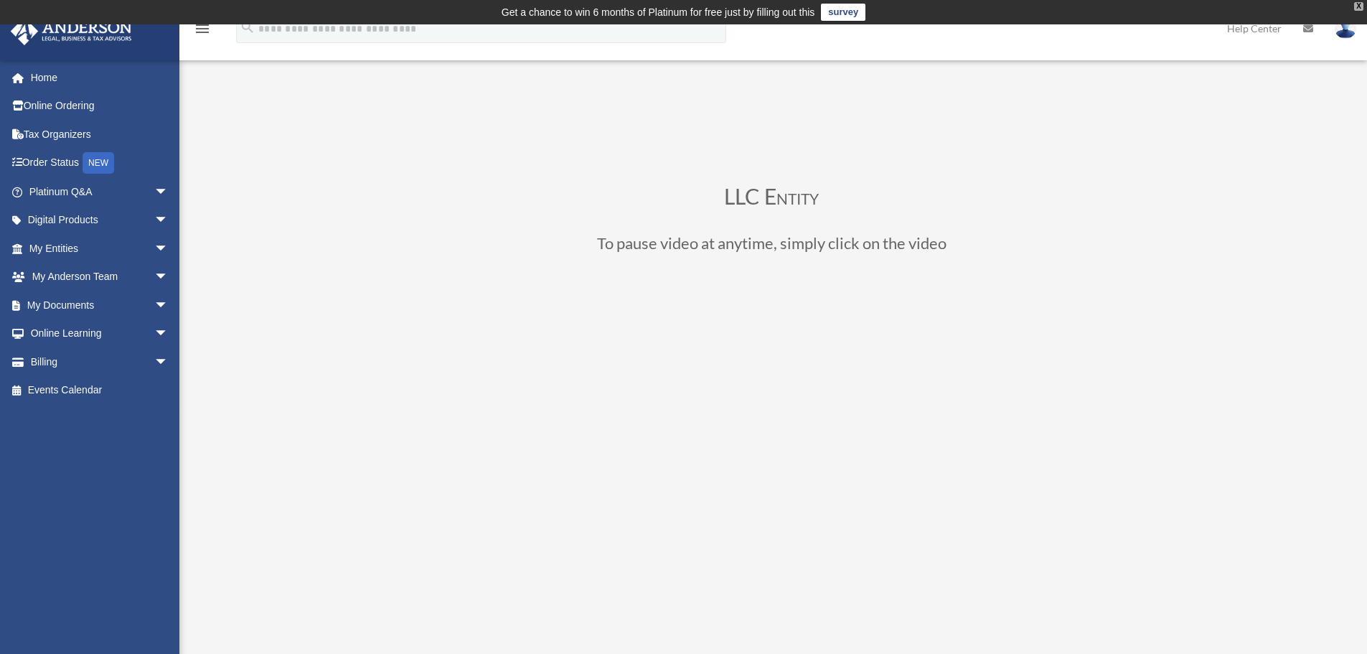
click at [1358, 4] on div "X" at bounding box center [1358, 6] width 9 height 9
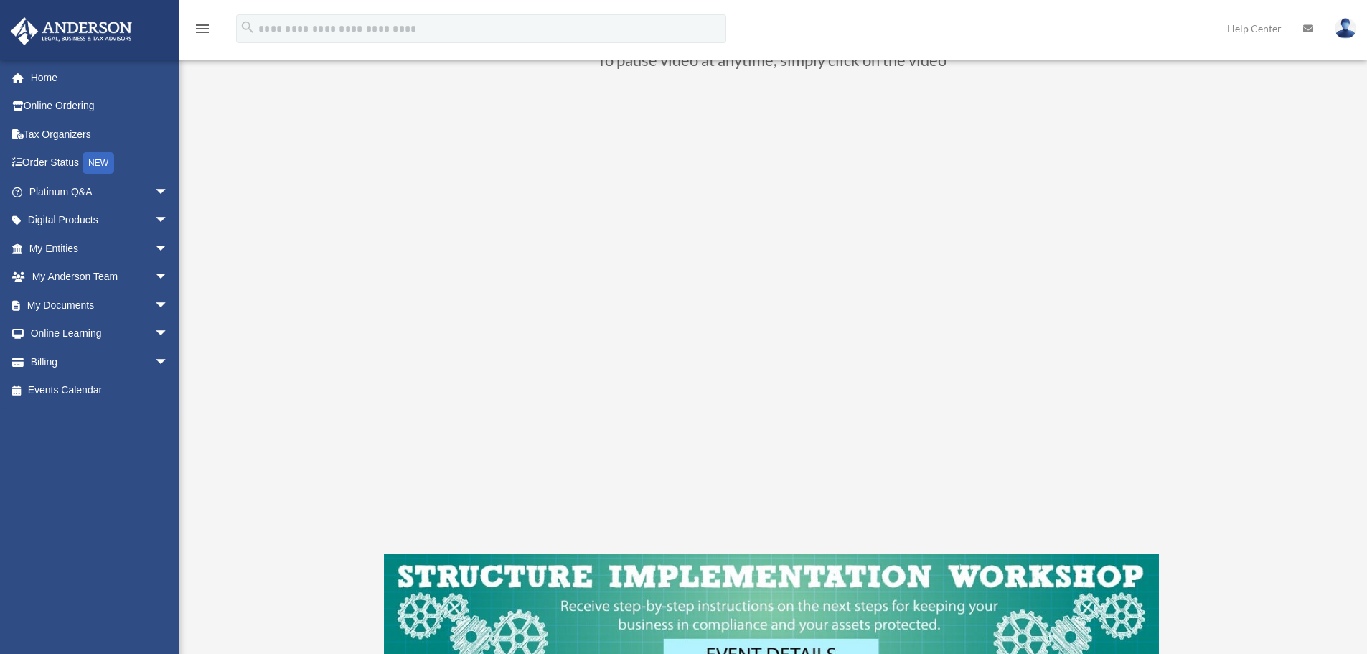
scroll to position [215, 0]
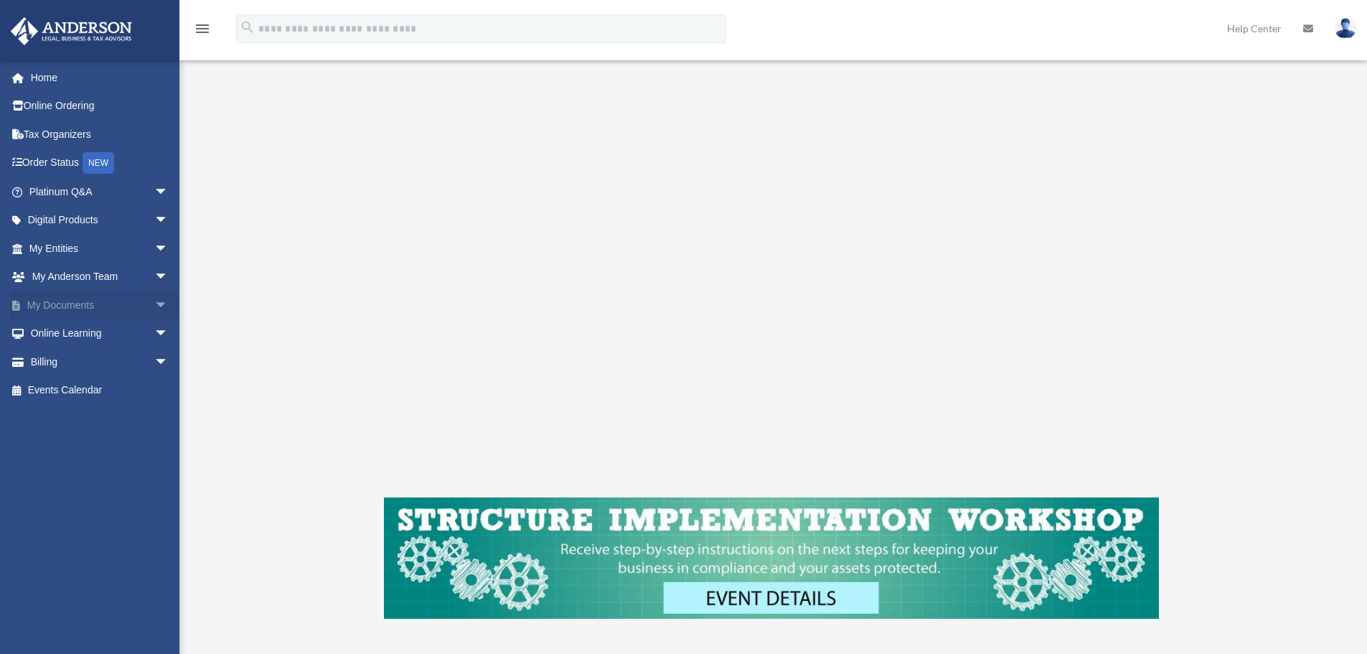
click at [67, 296] on link "My Documents arrow_drop_down" at bounding box center [100, 305] width 180 height 29
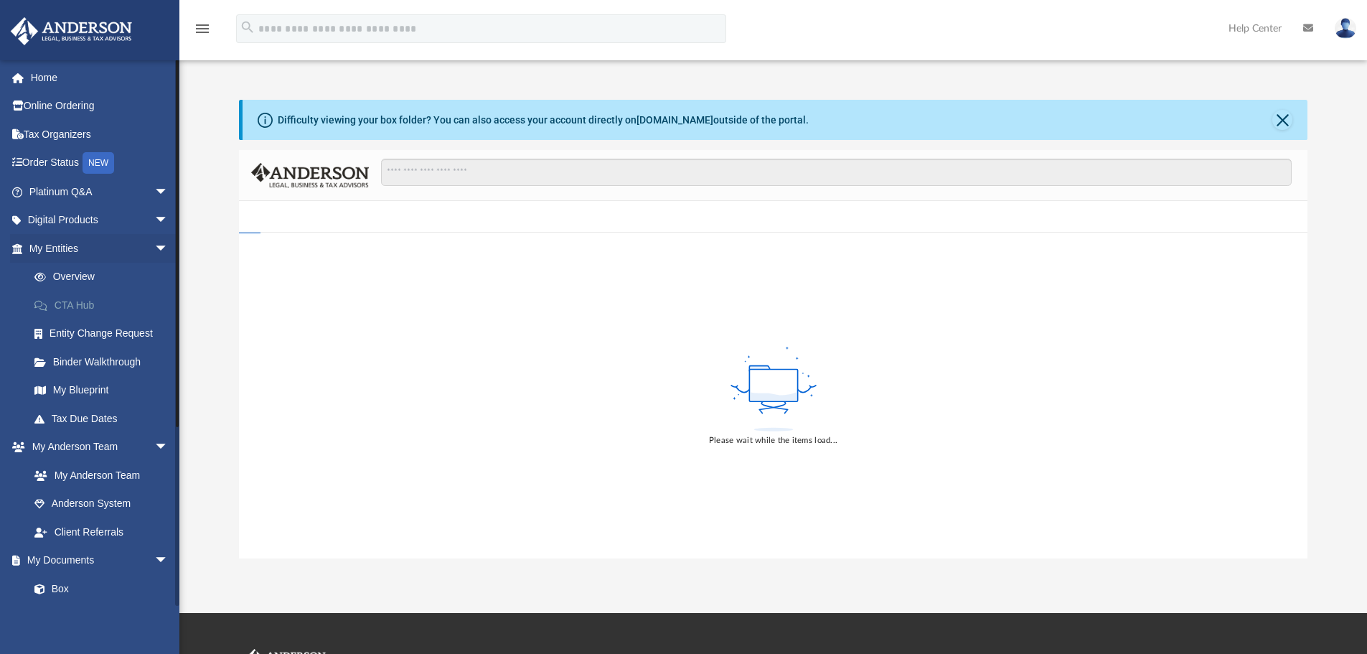
drag, startPoint x: 0, startPoint y: 0, endPoint x: 145, endPoint y: 301, distance: 333.8
click at [146, 303] on div "[EMAIL_ADDRESS][DOMAIN_NAME] Sign Out [EMAIL_ADDRESS][DOMAIN_NAME] Home Online …" at bounding box center [89, 387] width 179 height 654
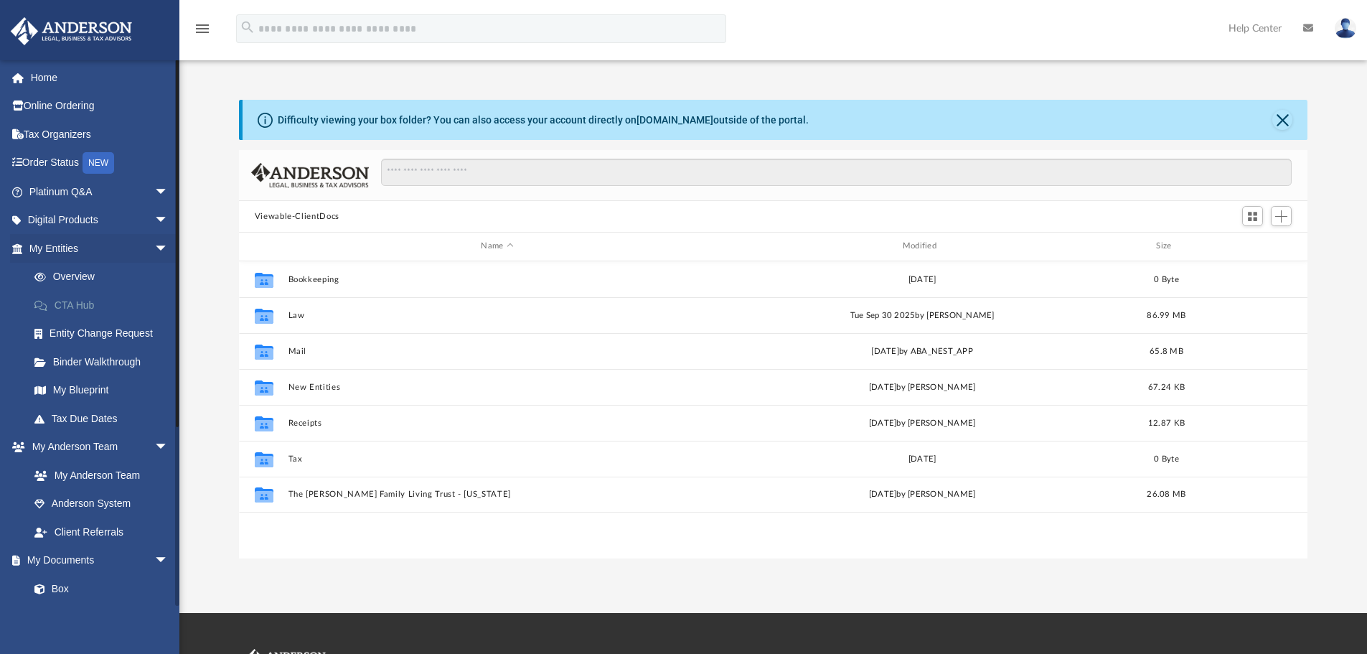
scroll to position [316, 1058]
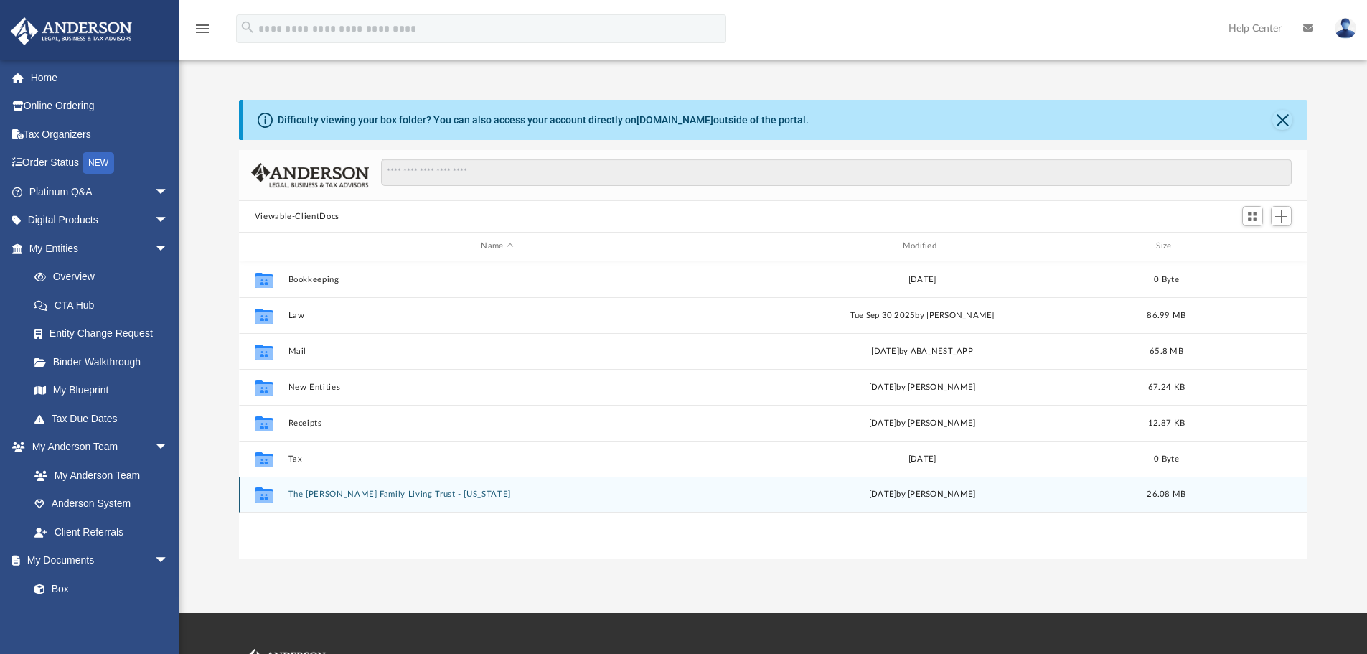
click at [335, 494] on button "The [PERSON_NAME] Family Living Trust - [US_STATE]" at bounding box center [497, 493] width 418 height 9
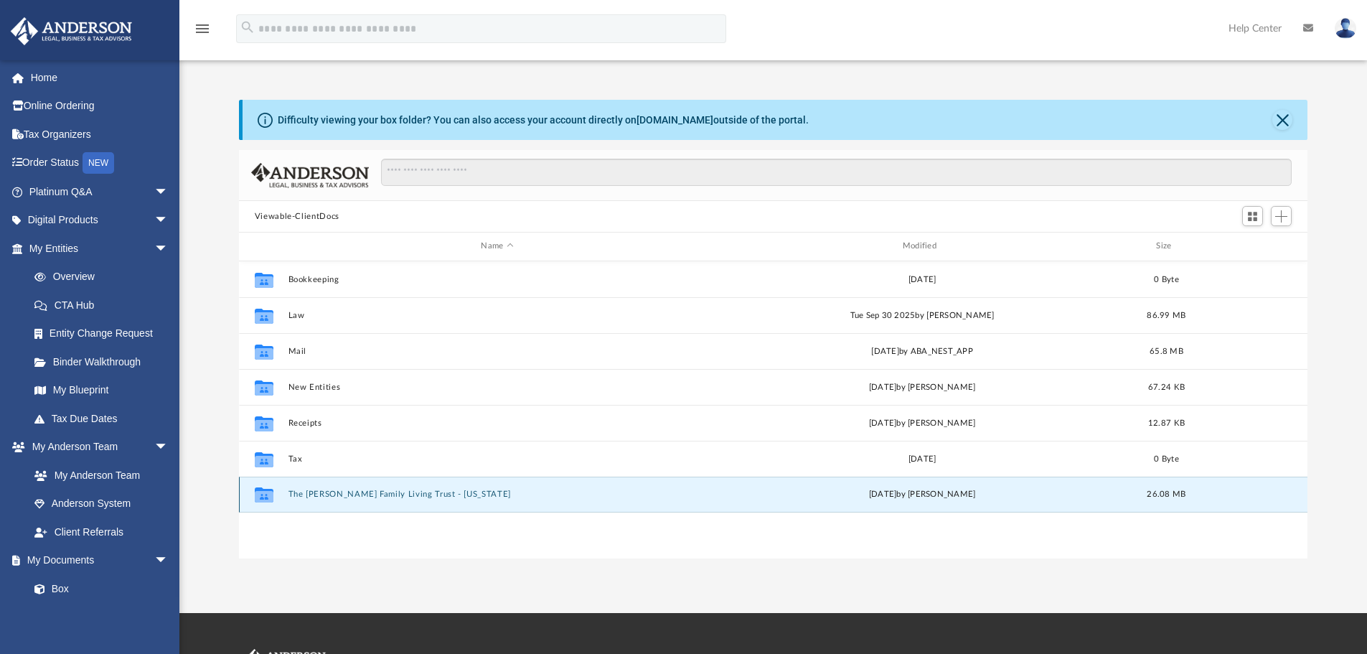
click at [335, 494] on button "The Patel Family Living Trust - Wyoming" at bounding box center [497, 493] width 418 height 9
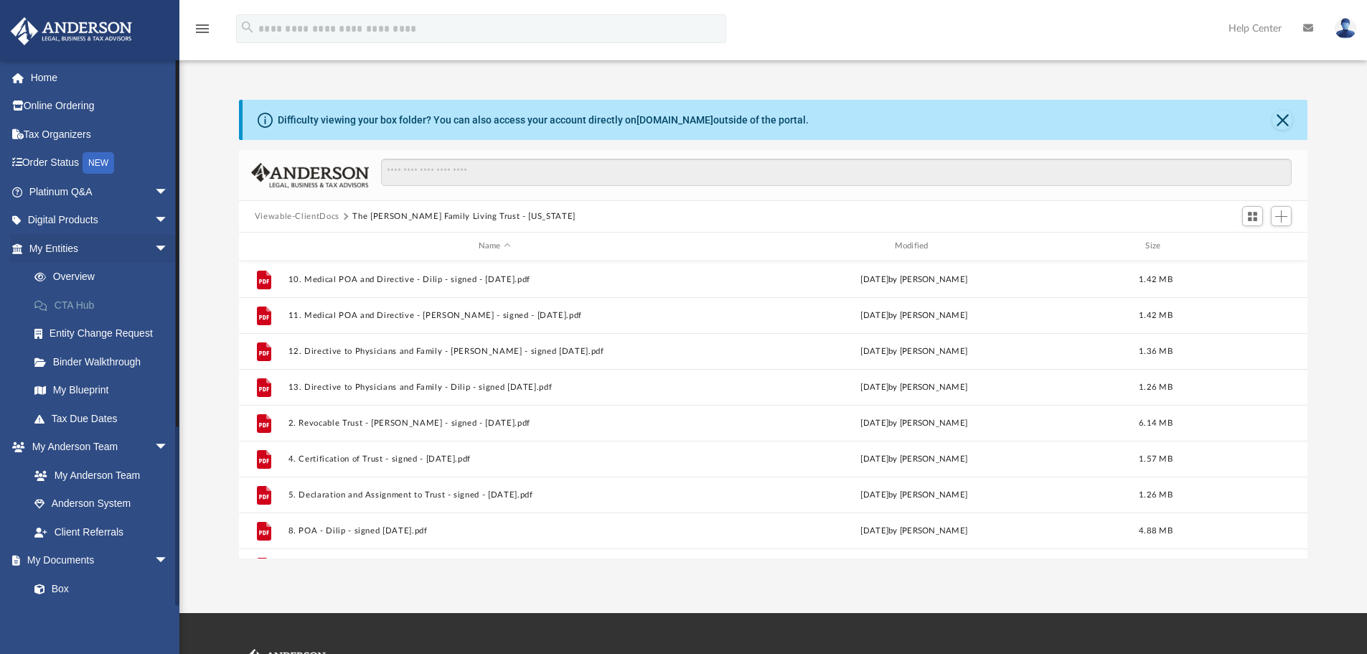
click at [70, 305] on link "CTA Hub" at bounding box center [105, 305] width 170 height 29
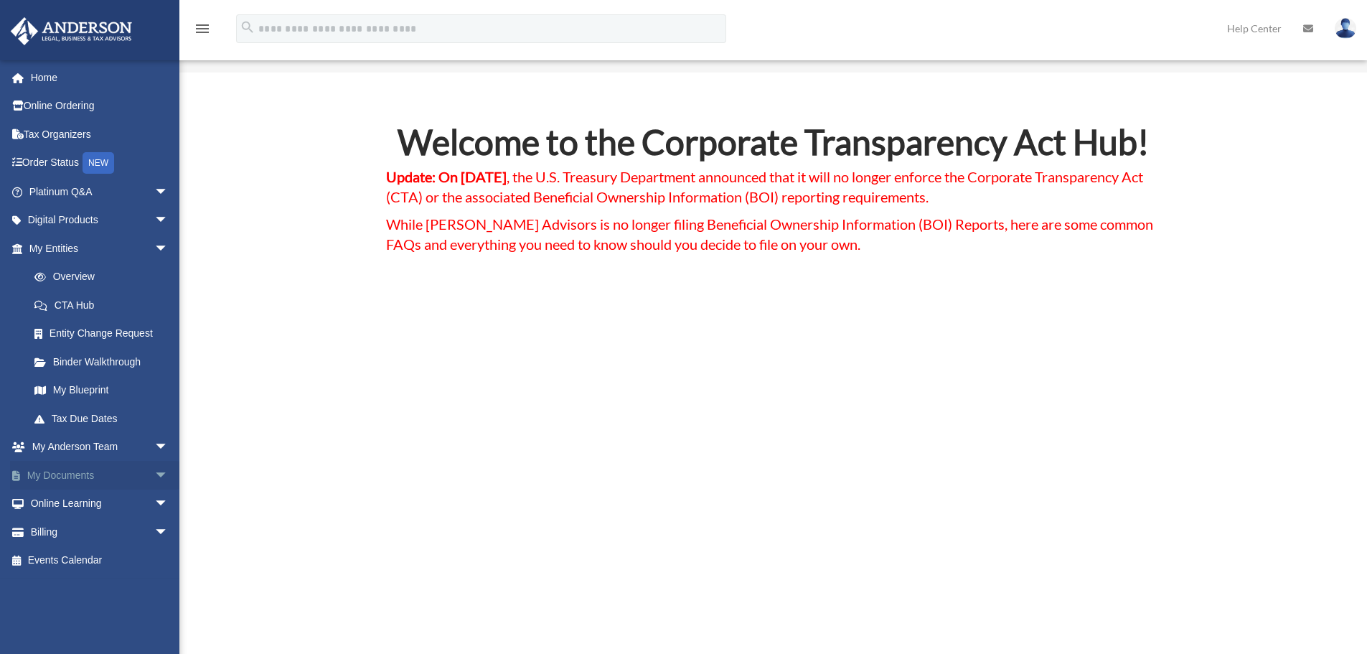
click at [87, 468] on link "My Documents arrow_drop_down" at bounding box center [100, 475] width 180 height 29
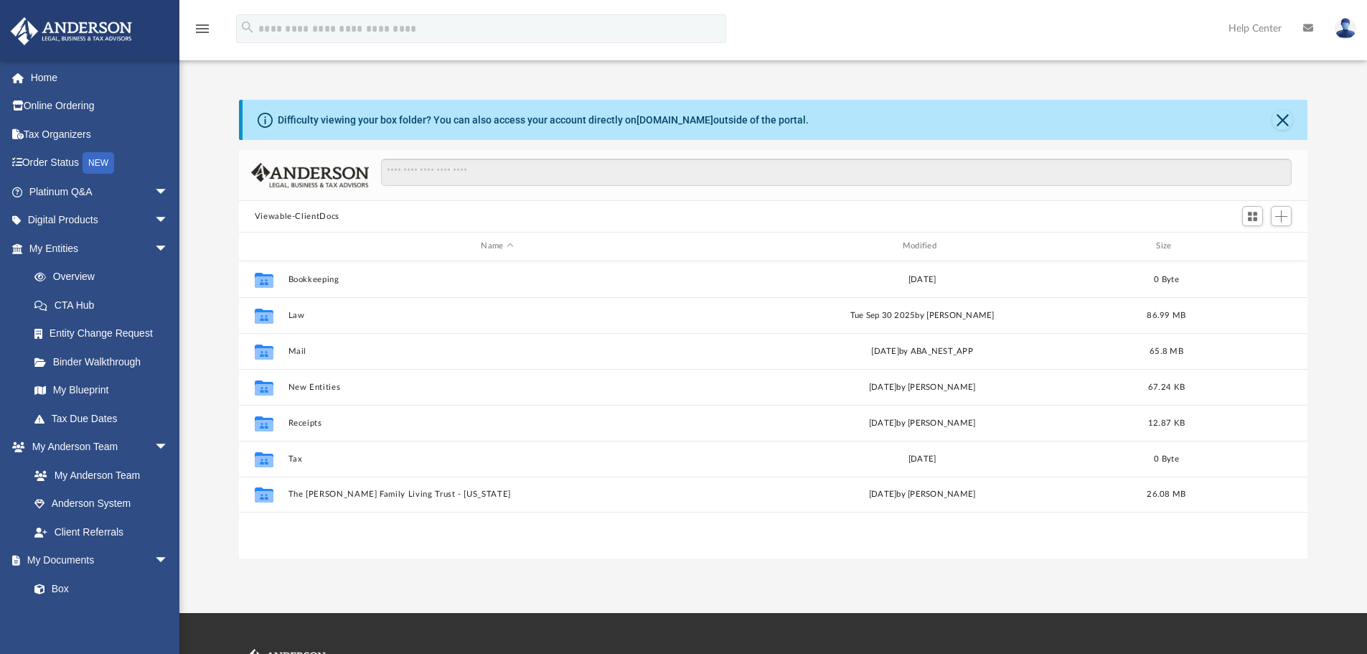
scroll to position [316, 1058]
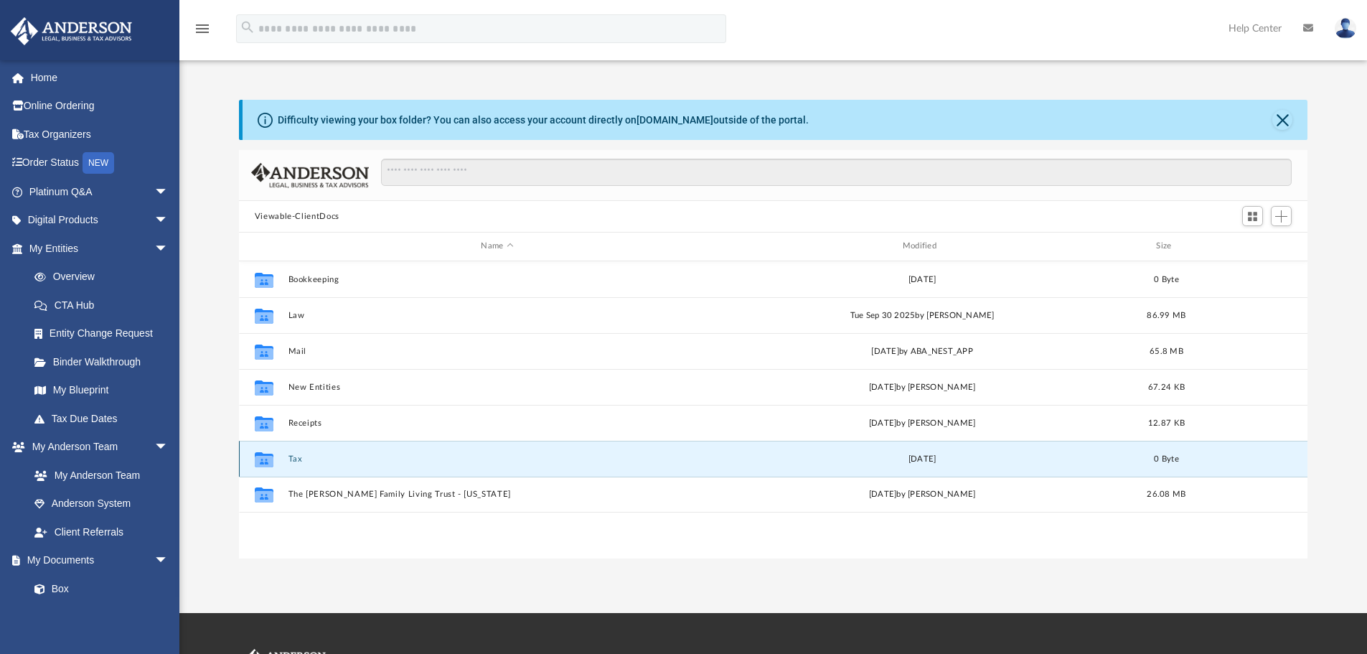
click at [294, 460] on button "Tax" at bounding box center [497, 458] width 418 height 9
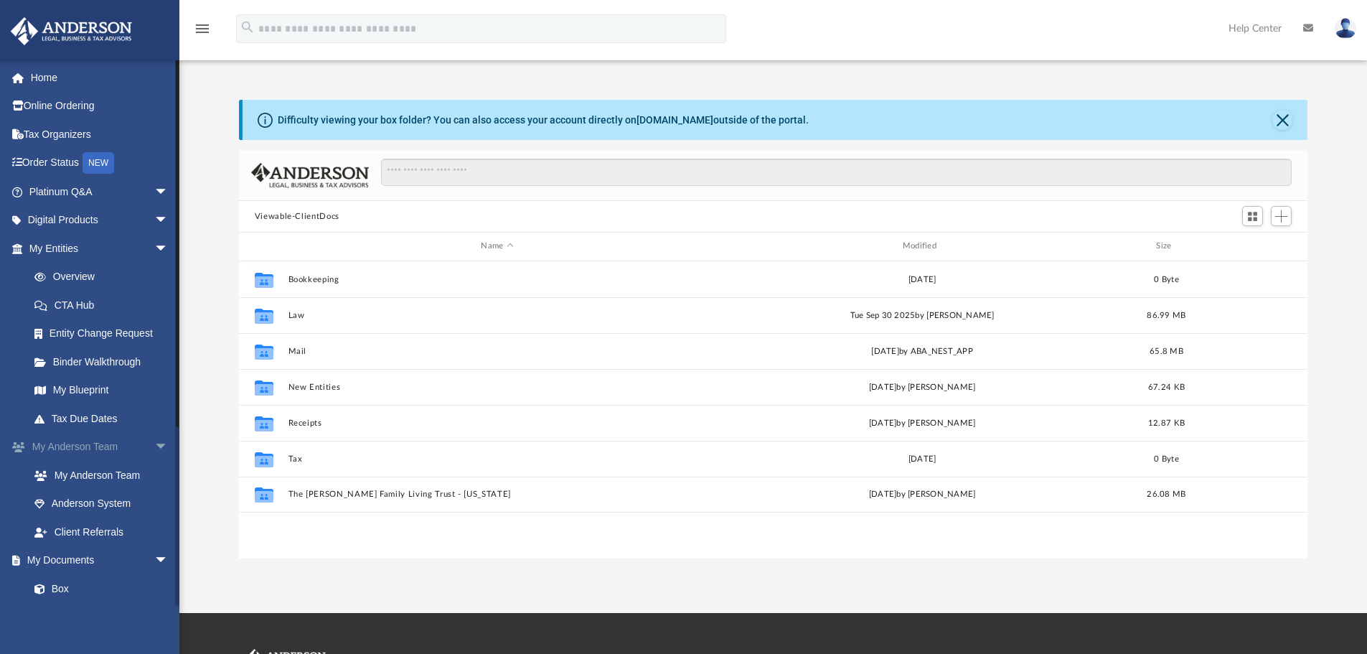
scroll to position [316, 1058]
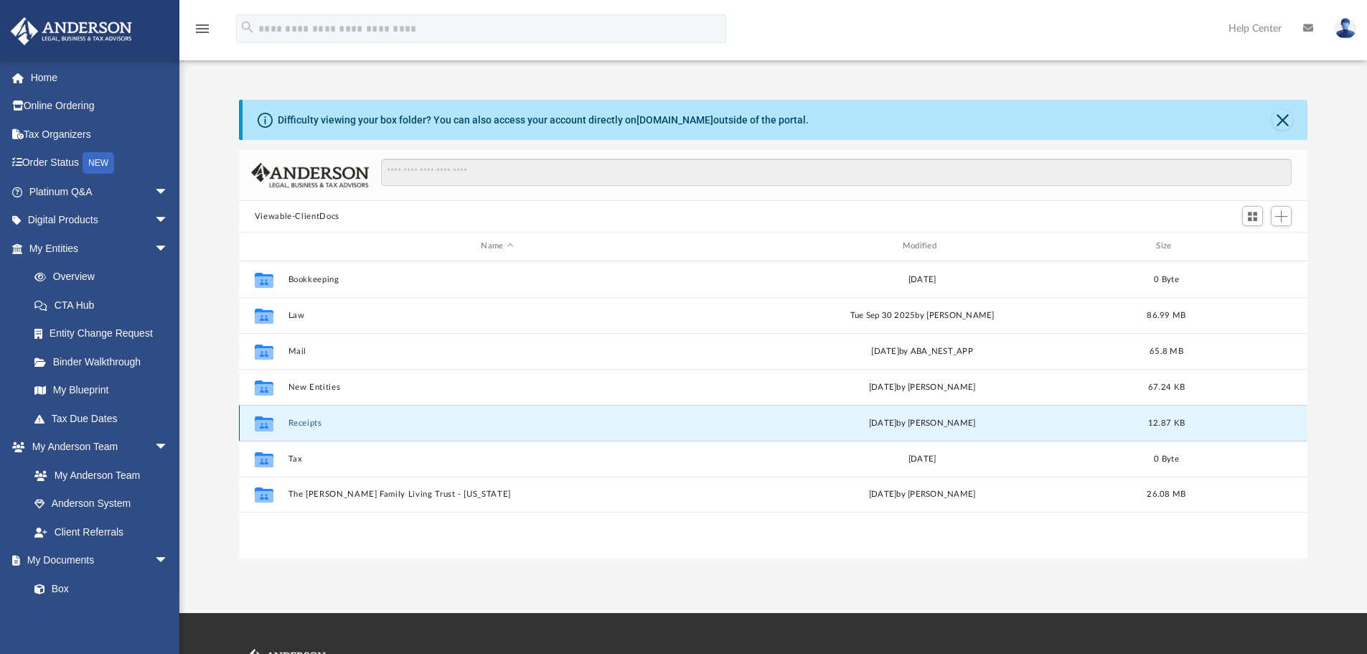
click at [309, 418] on button "Receipts" at bounding box center [497, 422] width 418 height 9
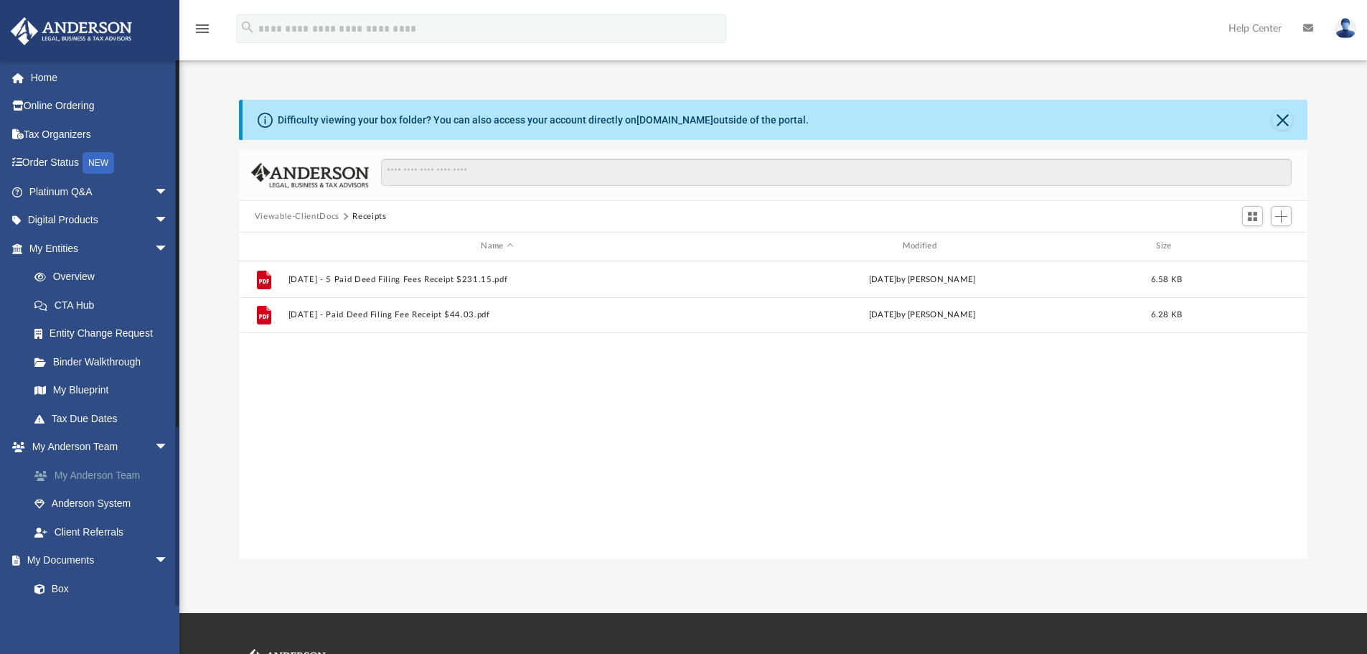
click at [110, 476] on link "My Anderson Team" at bounding box center [105, 475] width 170 height 29
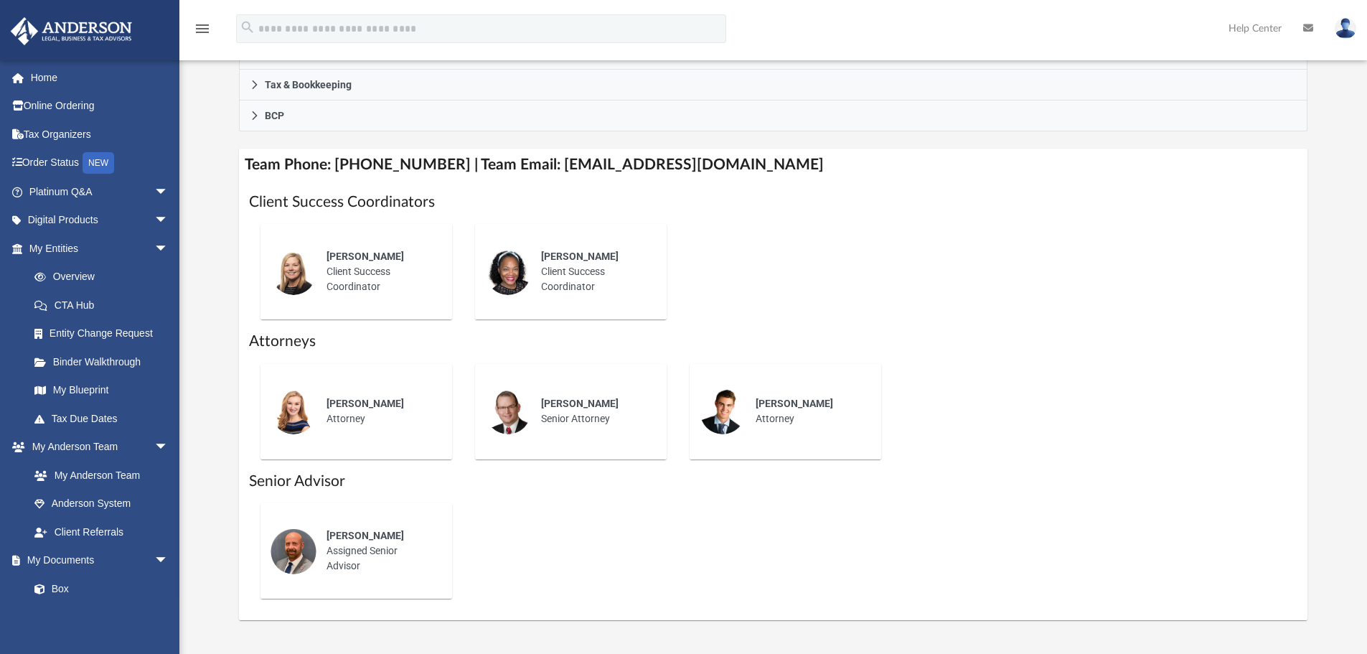
scroll to position [502, 0]
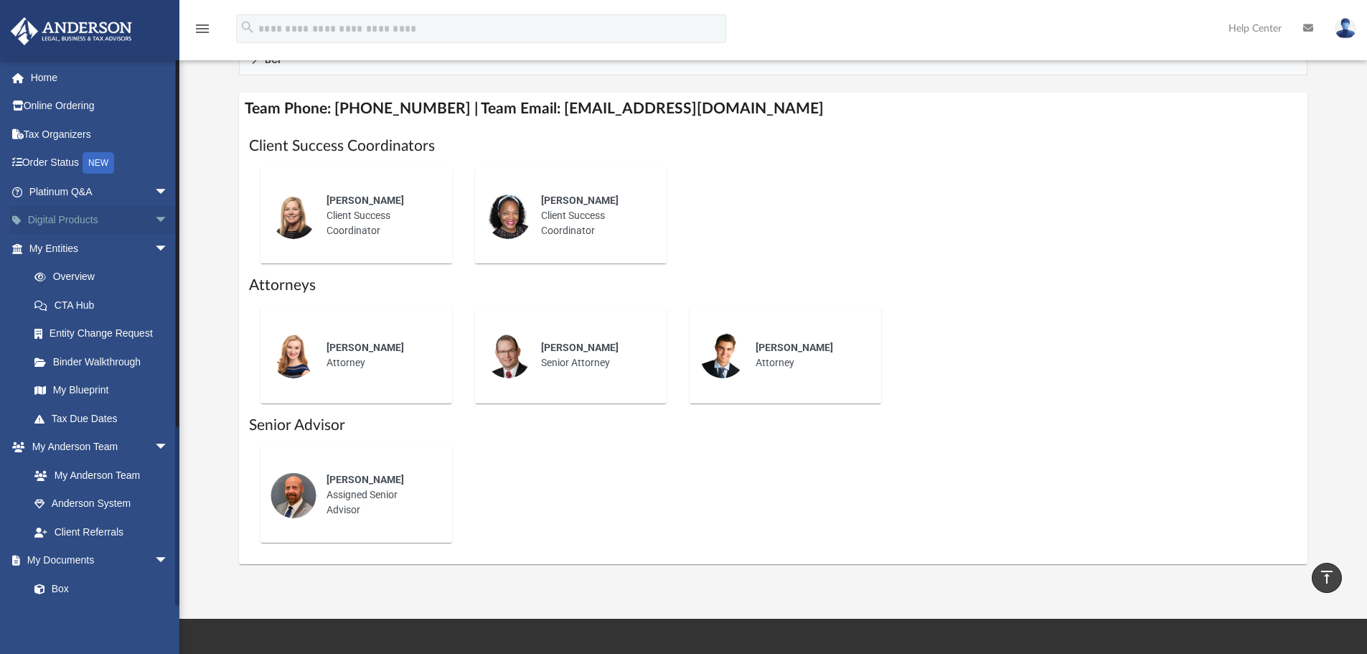
click at [82, 214] on link "Digital Products arrow_drop_down" at bounding box center [100, 220] width 180 height 29
click at [154, 217] on span "arrow_drop_down" at bounding box center [168, 220] width 29 height 29
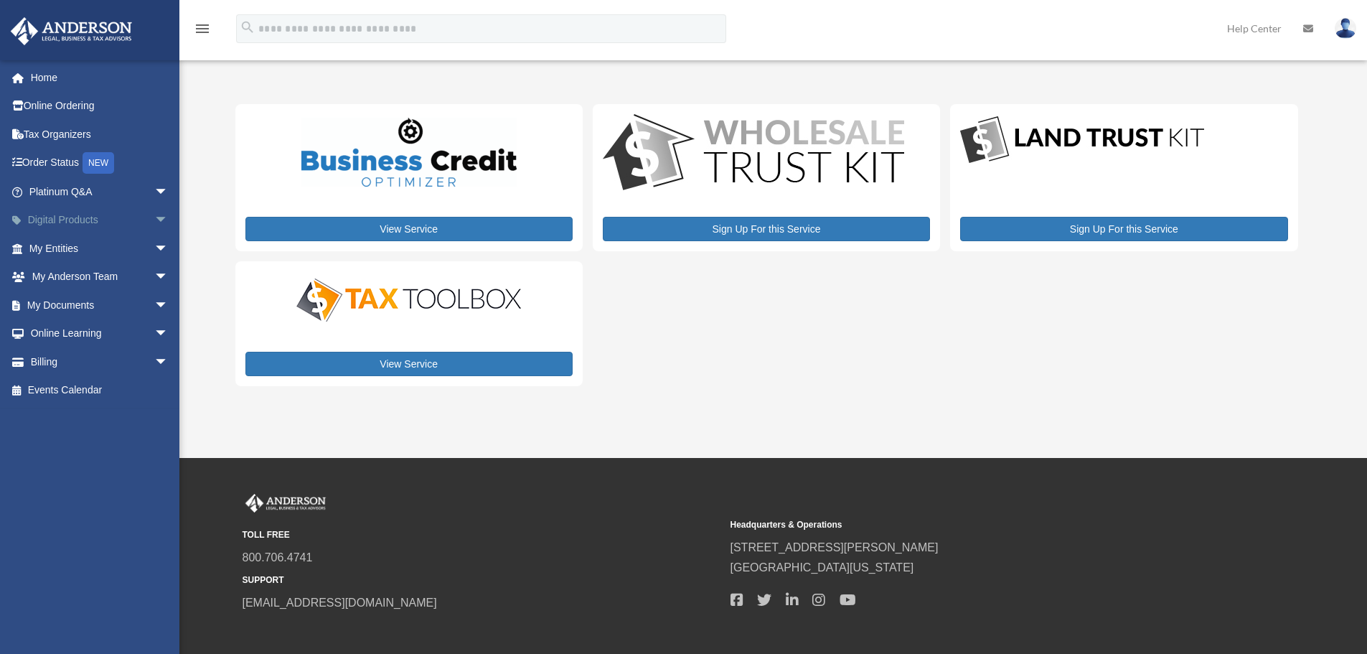
click at [154, 220] on span "arrow_drop_down" at bounding box center [168, 220] width 29 height 29
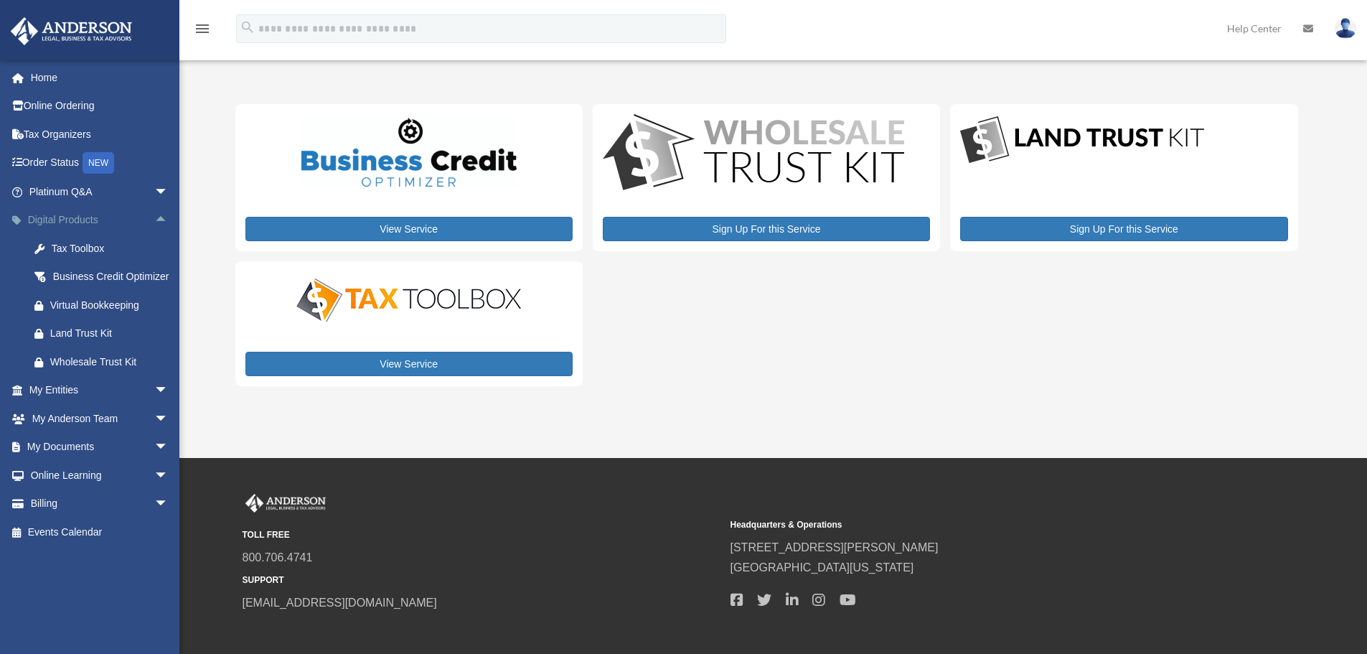
click at [154, 213] on span "arrow_drop_up" at bounding box center [168, 220] width 29 height 29
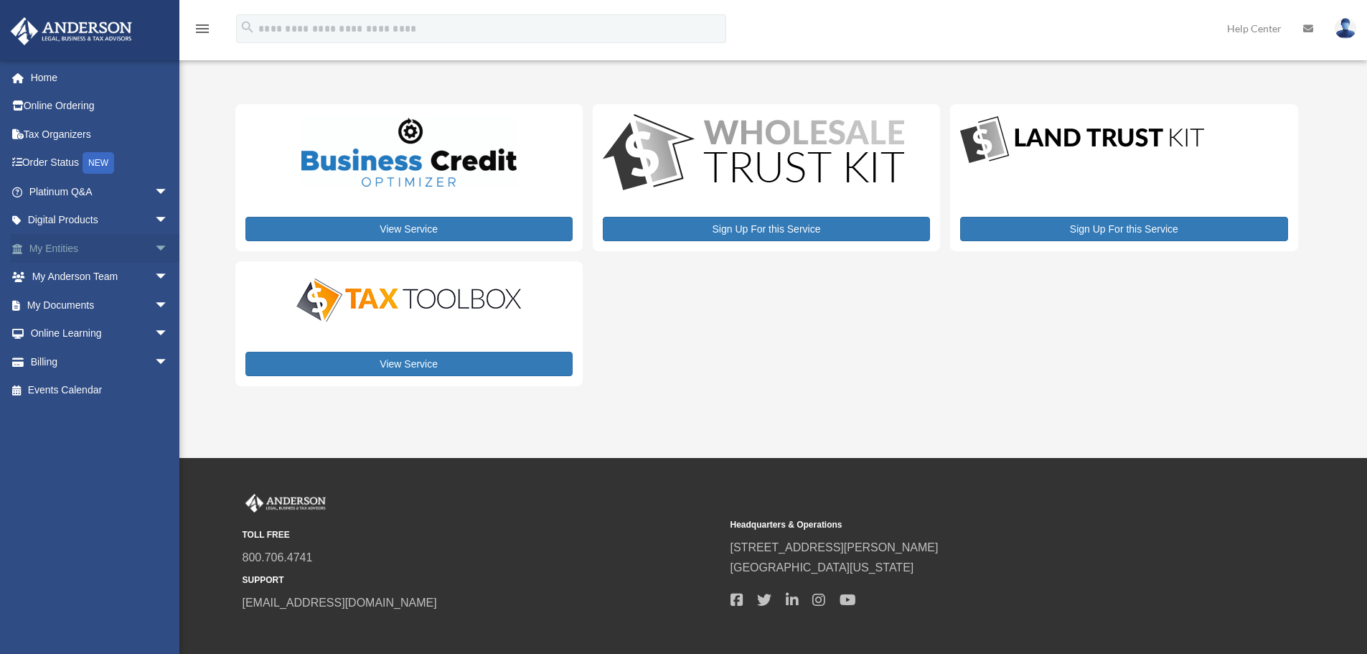
click at [154, 246] on span "arrow_drop_down" at bounding box center [168, 248] width 29 height 29
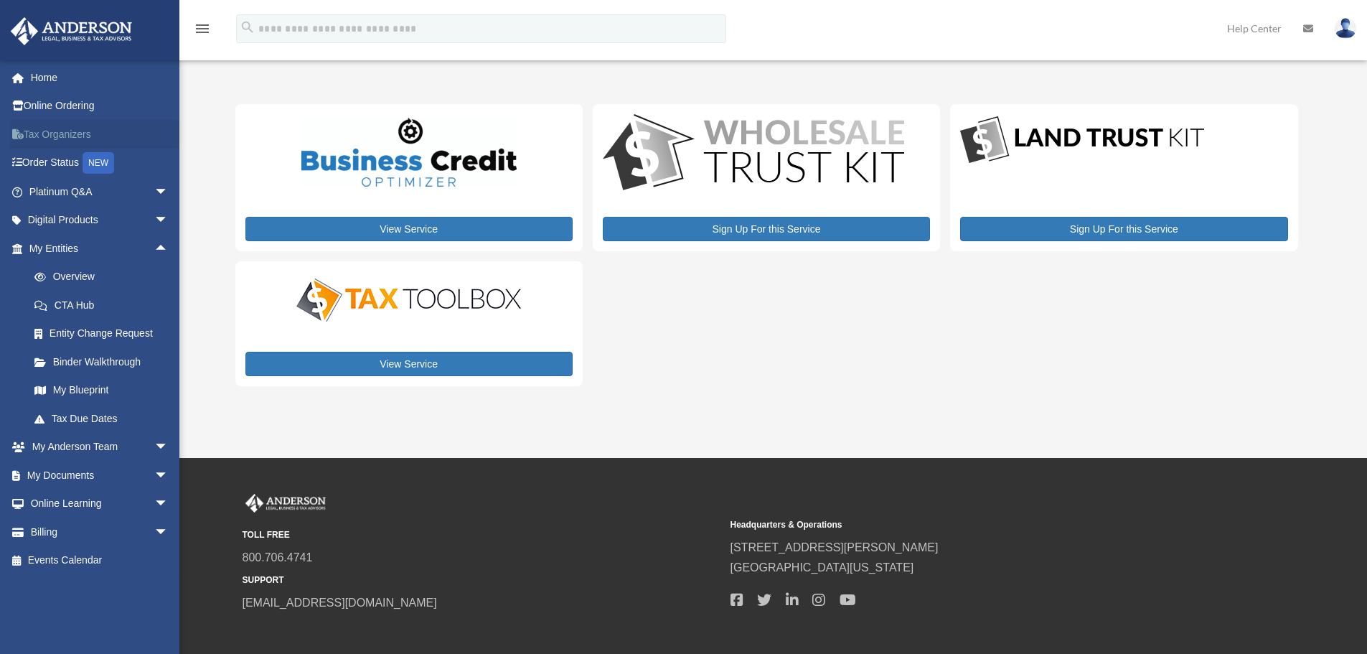
click at [54, 128] on link "Tax Organizers" at bounding box center [100, 134] width 180 height 29
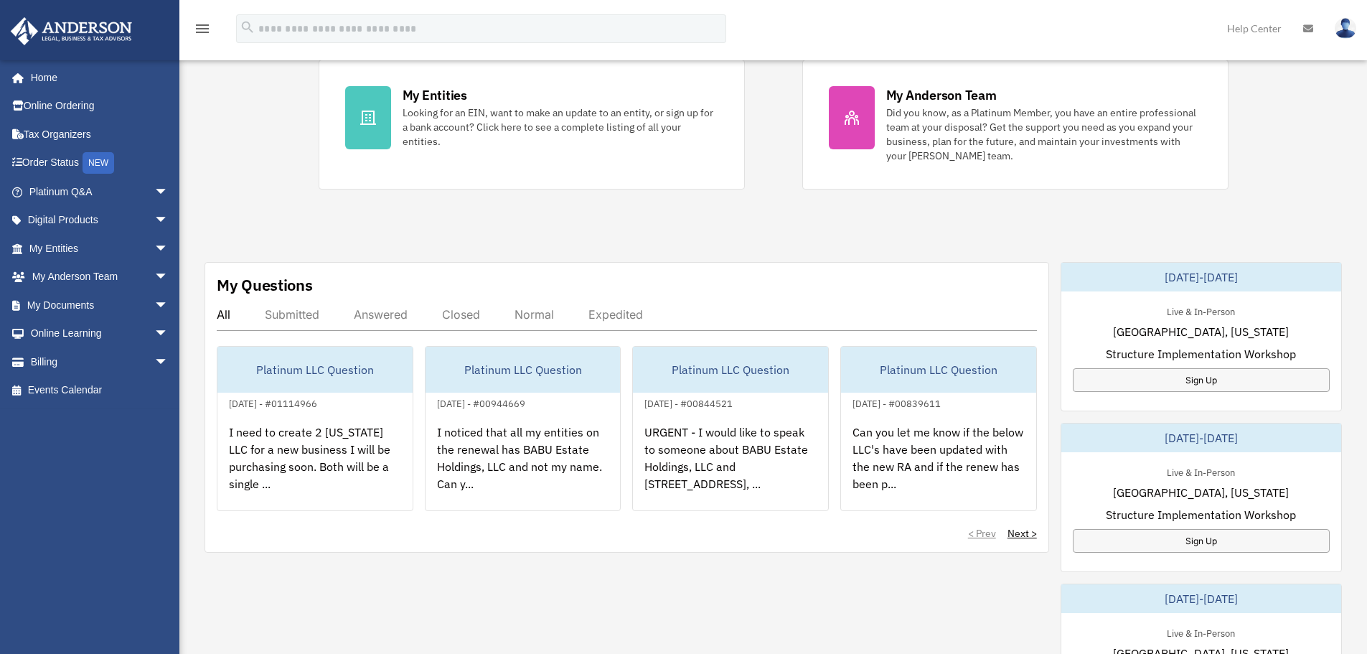
scroll to position [287, 0]
click at [55, 306] on link "My Documents arrow_drop_down" at bounding box center [100, 305] width 180 height 29
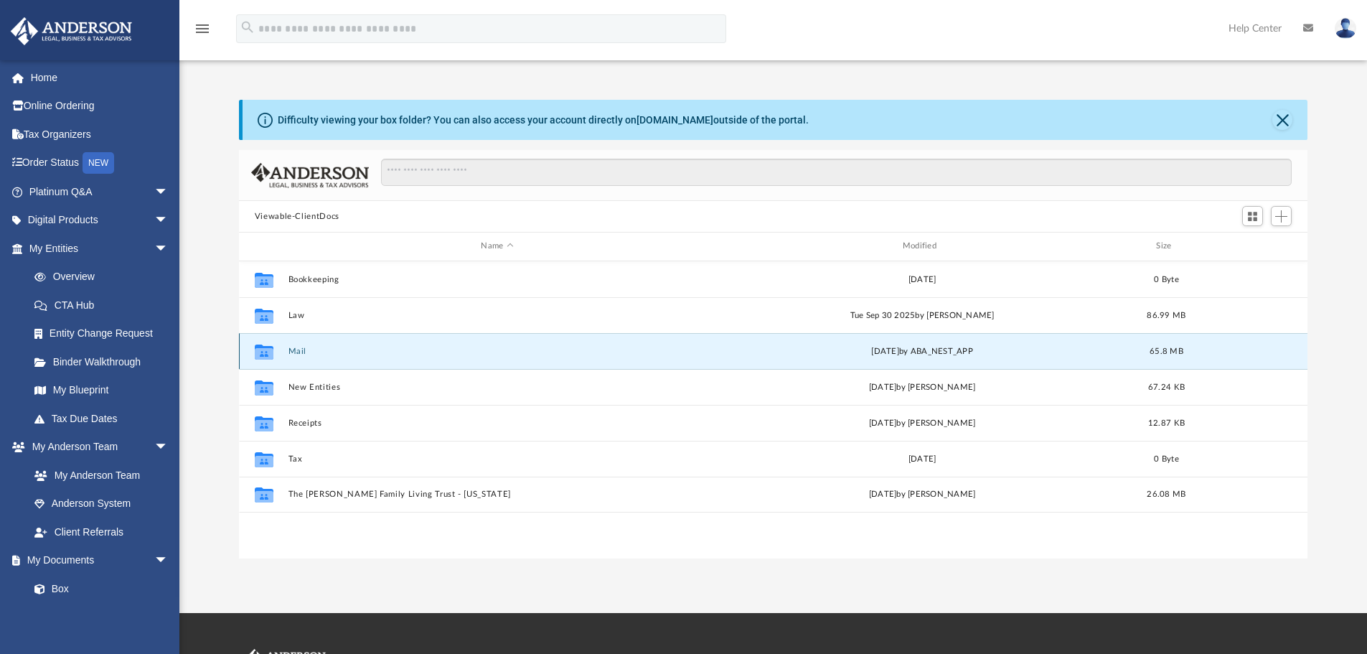
click at [293, 355] on button "Mail" at bounding box center [497, 351] width 418 height 9
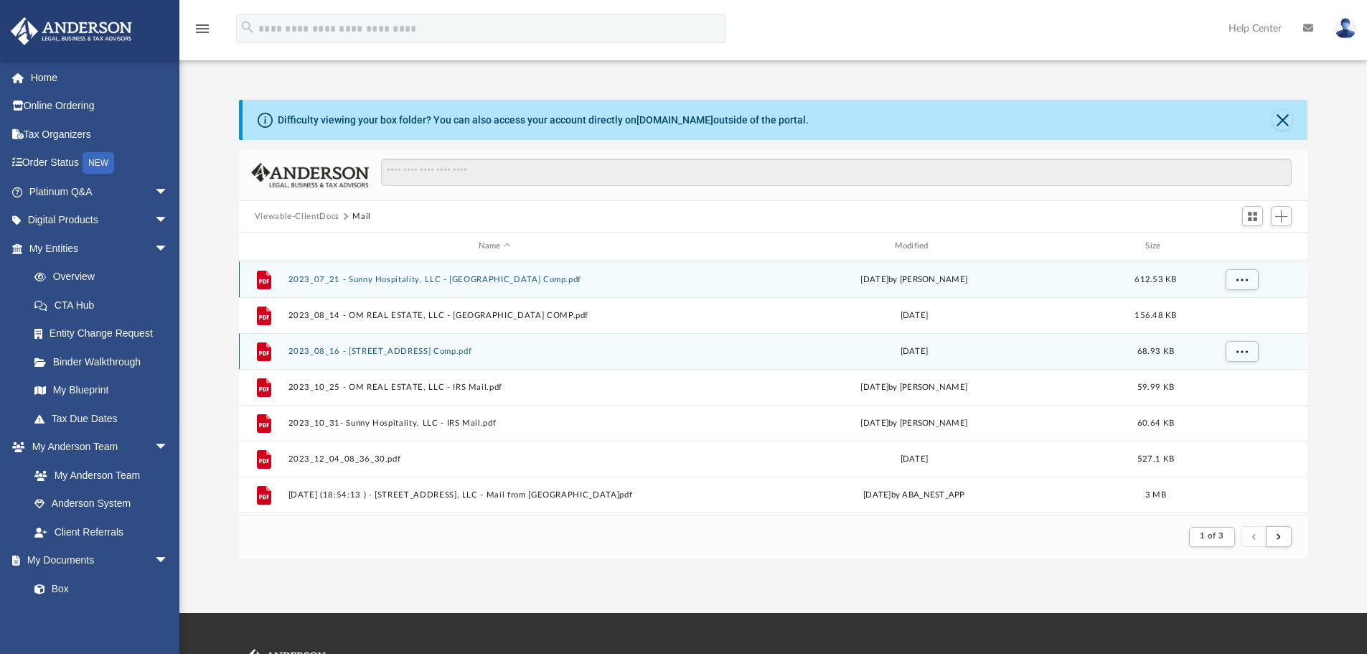
scroll to position [271, 1058]
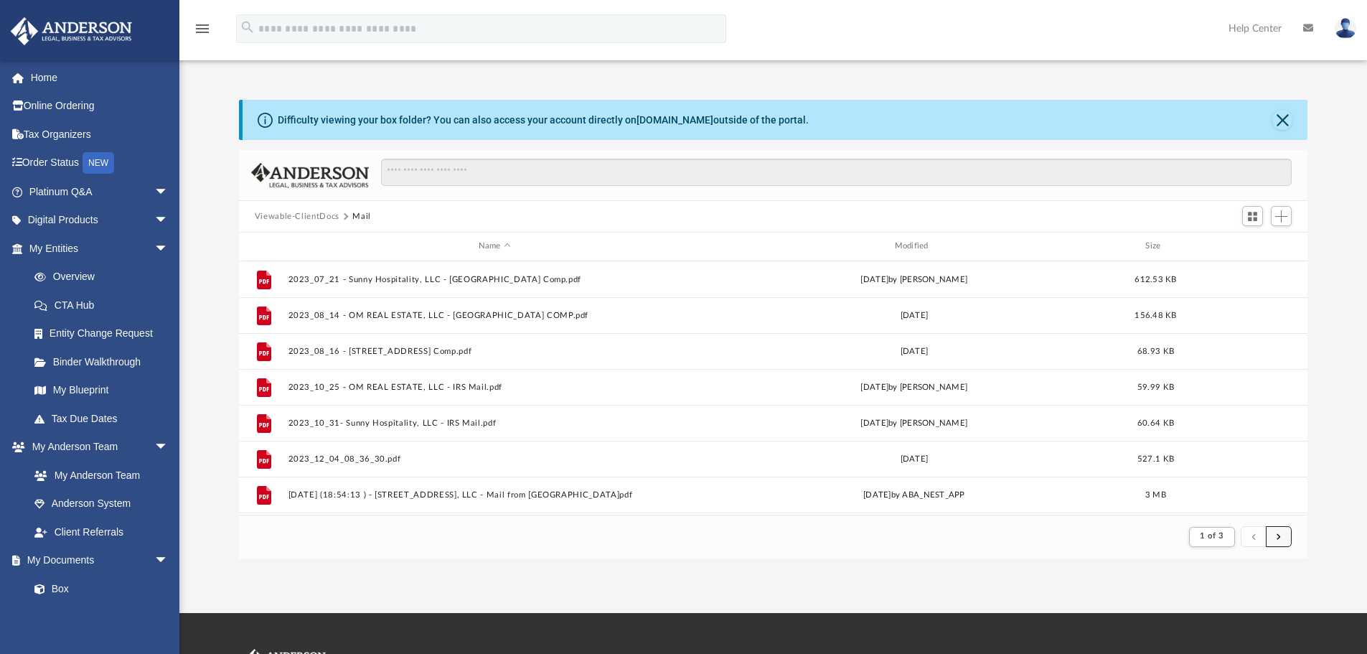
click at [1282, 537] on button "submit" at bounding box center [1279, 536] width 26 height 21
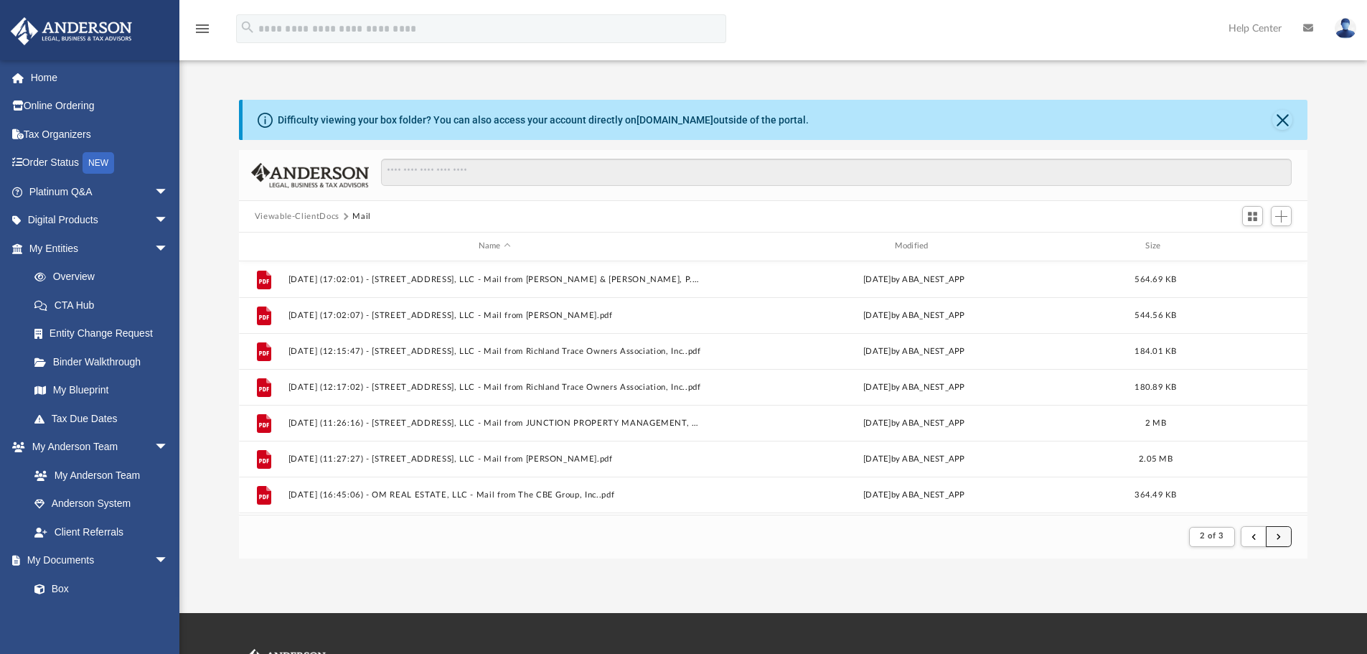
click at [1281, 537] on button "submit" at bounding box center [1279, 536] width 26 height 21
click at [1246, 537] on button "submit" at bounding box center [1254, 536] width 26 height 21
click at [1249, 540] on button "submit" at bounding box center [1254, 536] width 26 height 21
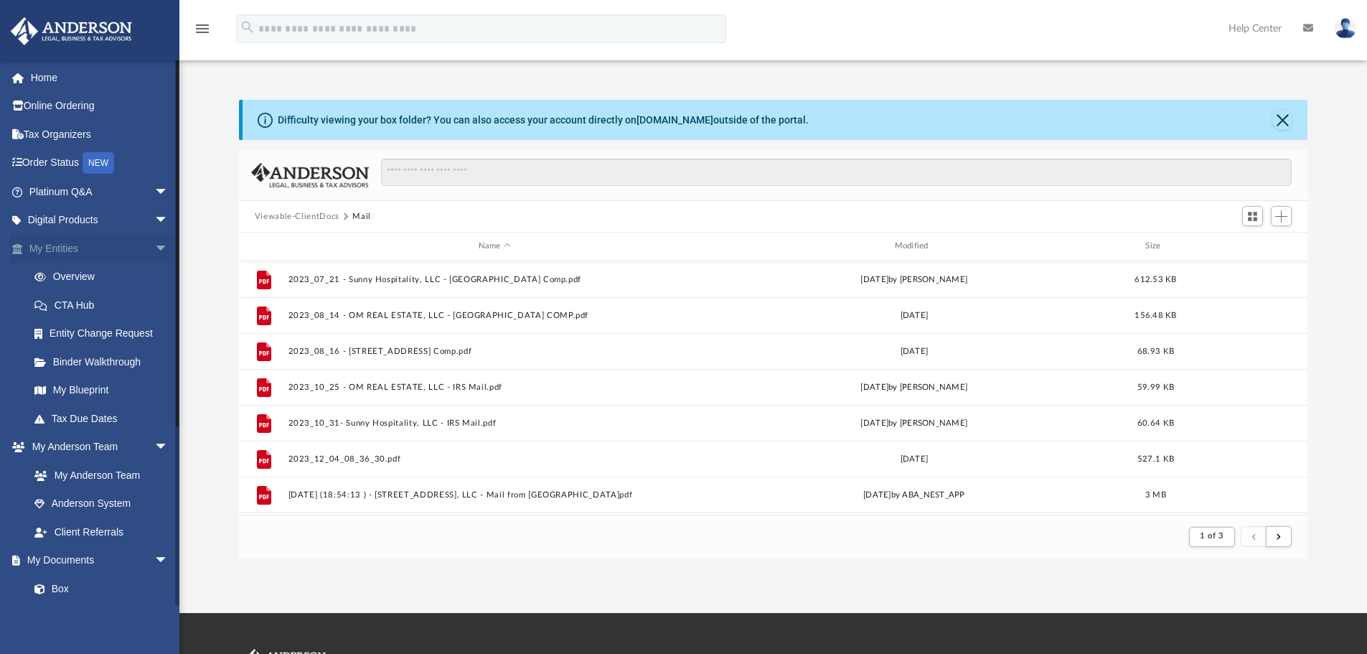
click at [154, 245] on span "arrow_drop_down" at bounding box center [168, 248] width 29 height 29
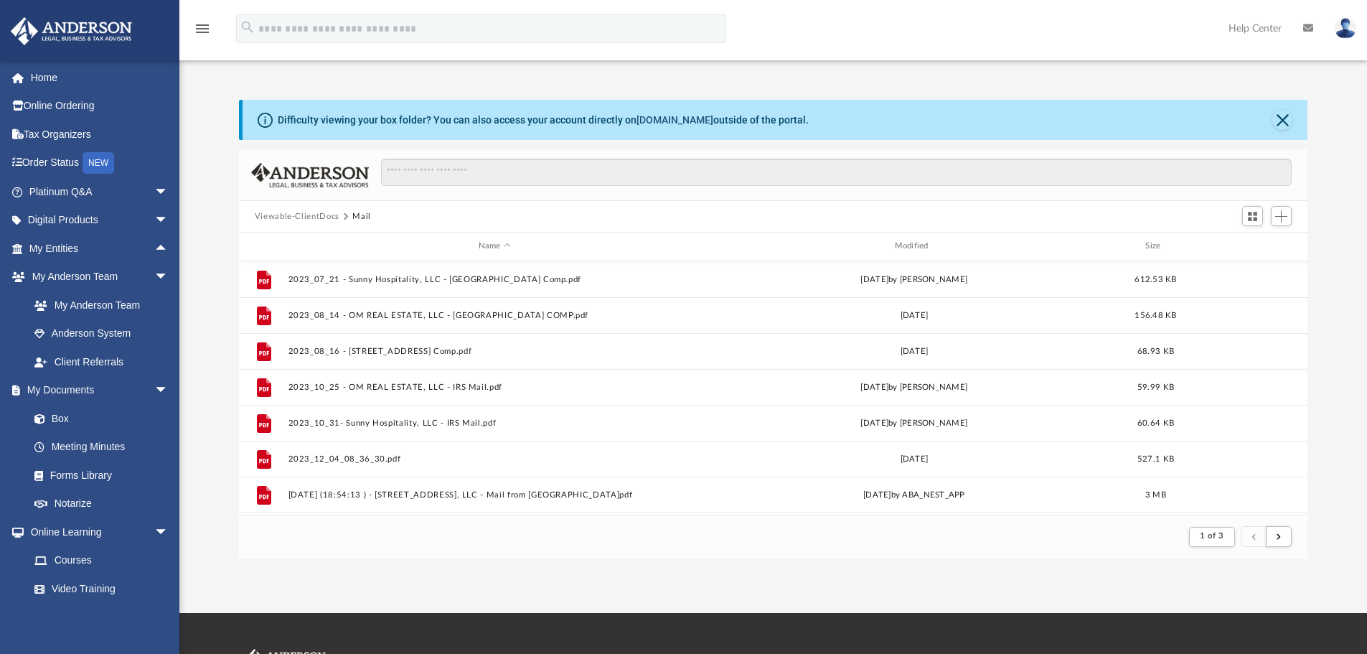
click at [661, 121] on link "[DOMAIN_NAME]" at bounding box center [674, 119] width 77 height 11
